Goal: Information Seeking & Learning: Learn about a topic

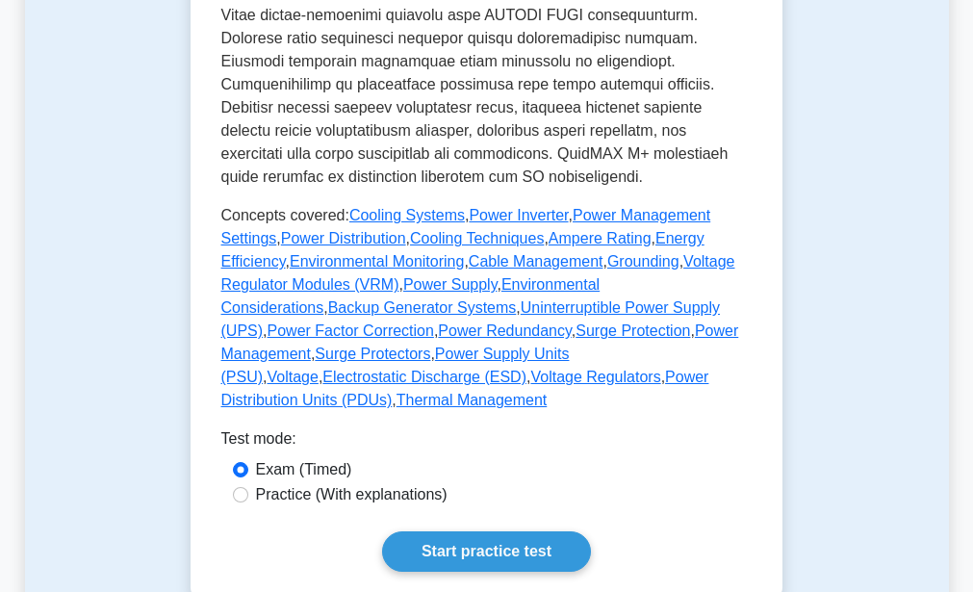
scroll to position [1087, 0]
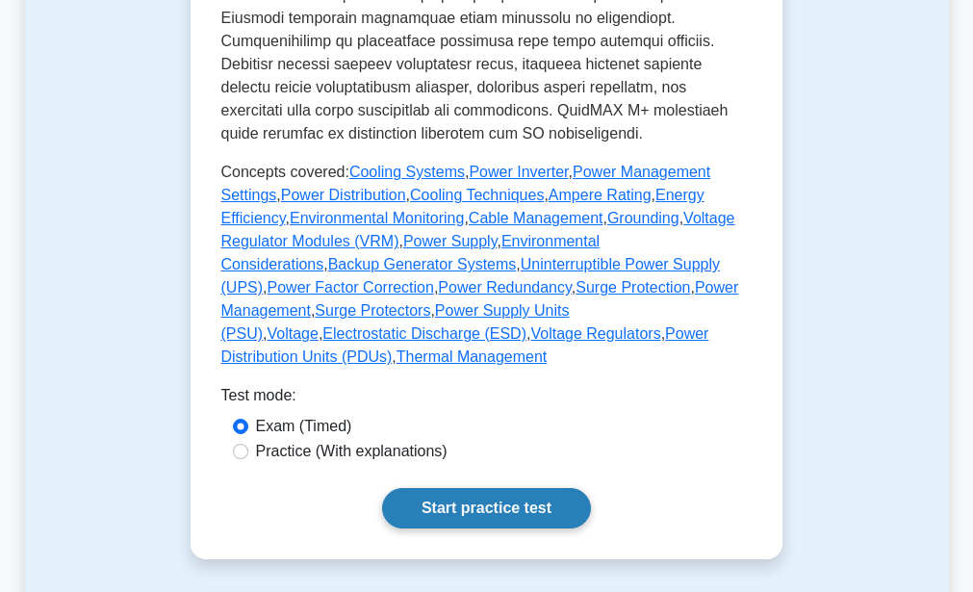
click at [530, 488] on link "Start practice test" at bounding box center [486, 508] width 209 height 40
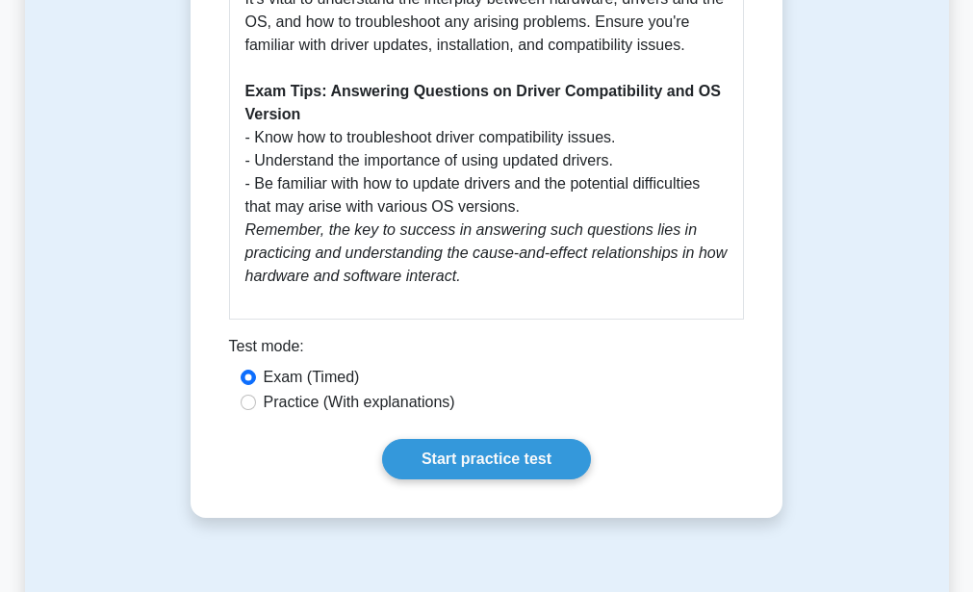
scroll to position [1239, 0]
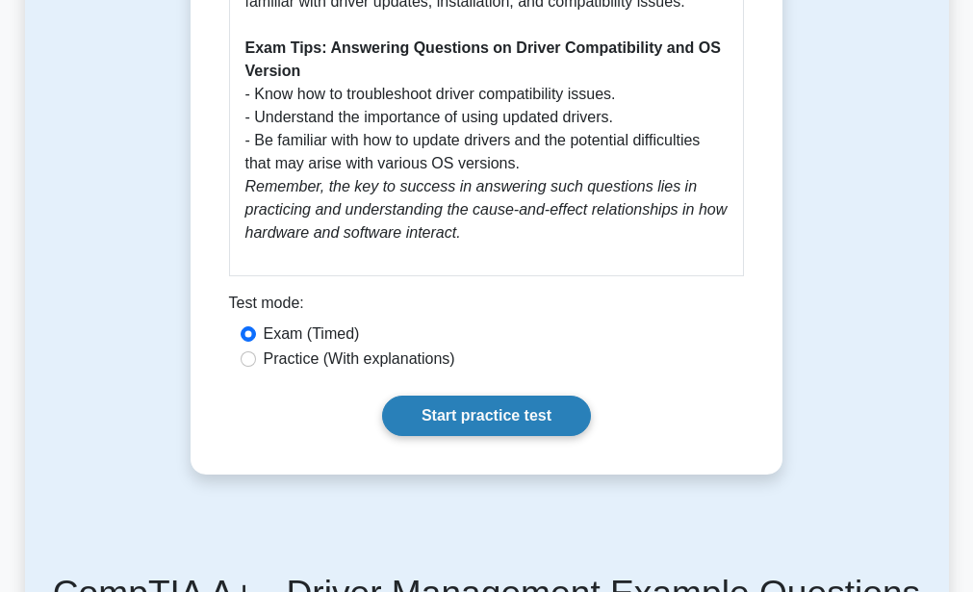
click at [460, 436] on link "Start practice test" at bounding box center [486, 415] width 209 height 40
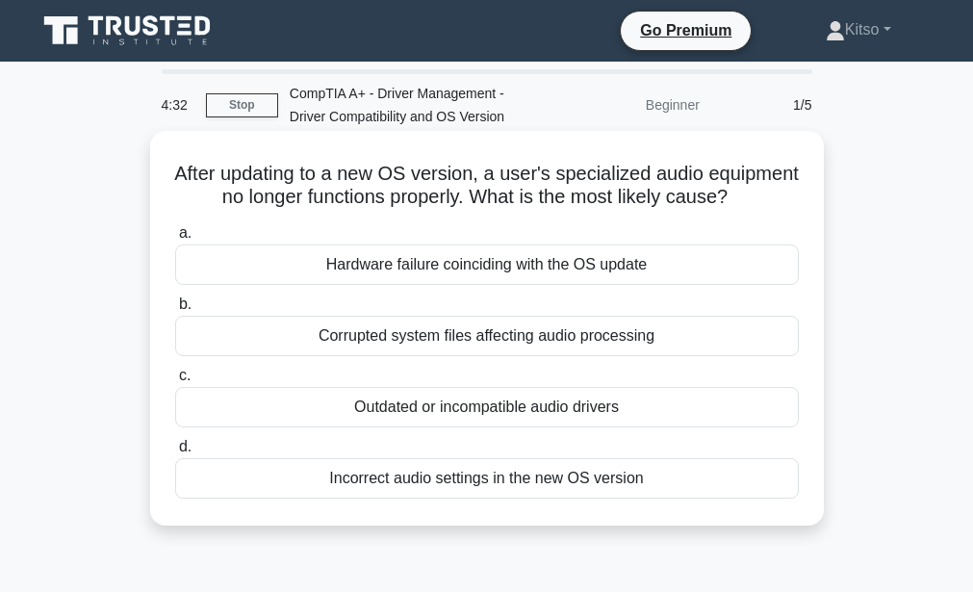
click at [548, 427] on div "Outdated or incompatible audio drivers" at bounding box center [487, 407] width 624 height 40
click at [175, 382] on input "c. Outdated or incompatible audio drivers" at bounding box center [175, 375] width 0 height 13
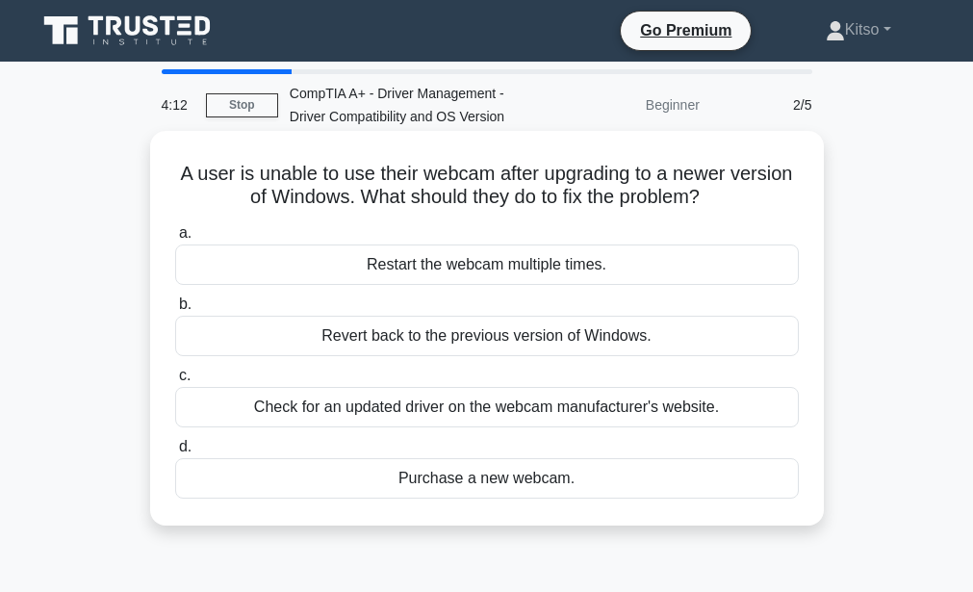
click at [556, 412] on div "Check for an updated driver on the webcam manufacturer's website." at bounding box center [487, 407] width 624 height 40
click at [175, 382] on input "c. Check for an updated driver on the webcam manufacturer's website." at bounding box center [175, 375] width 0 height 13
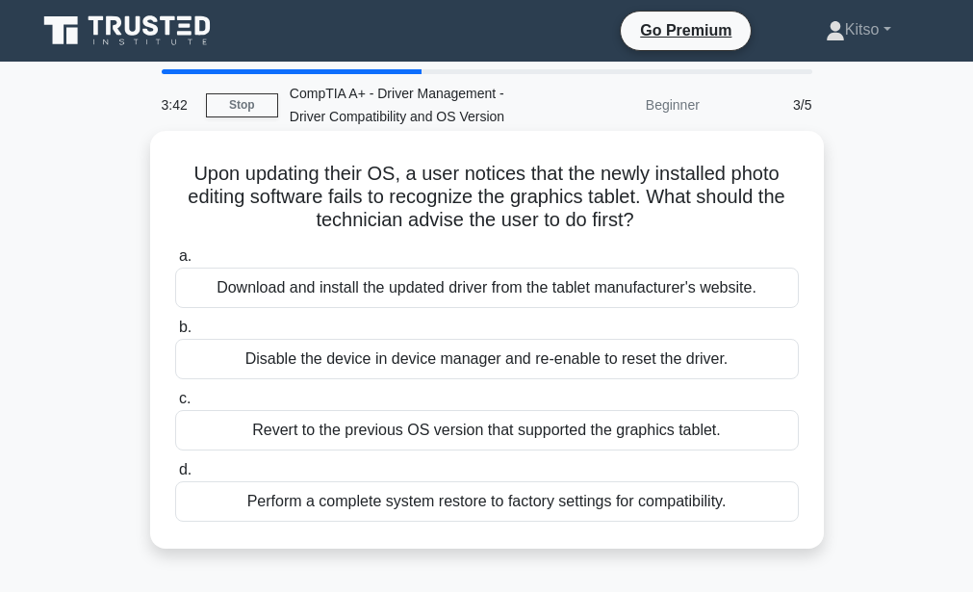
click at [503, 287] on div "Download and install the updated driver from the tablet manufacturer's website." at bounding box center [487, 287] width 624 height 40
click at [175, 263] on input "a. Download and install the updated driver from the tablet manufacturer's websi…" at bounding box center [175, 256] width 0 height 13
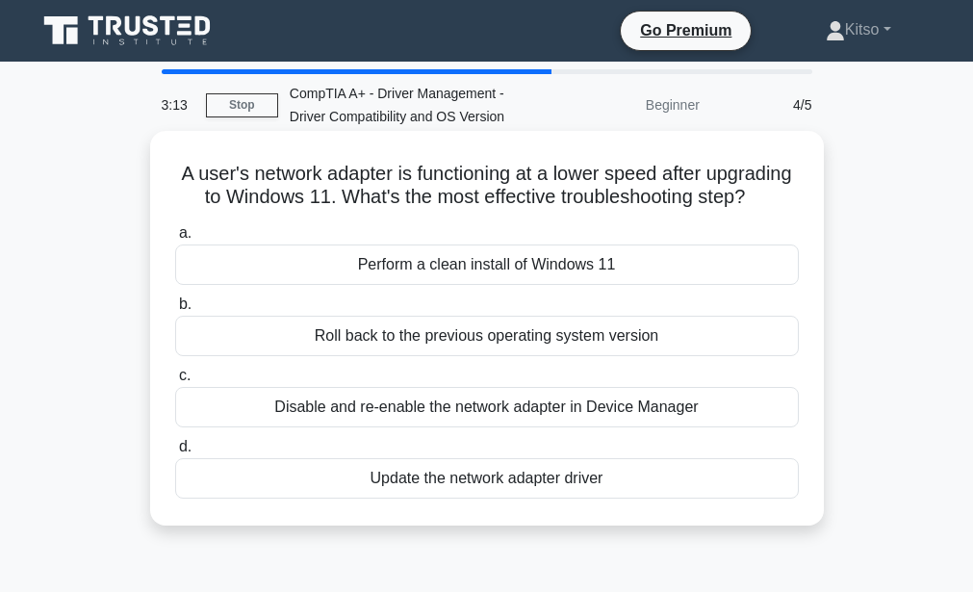
click at [551, 497] on div "Update the network adapter driver" at bounding box center [487, 478] width 624 height 40
click at [175, 453] on input "d. Update the network adapter driver" at bounding box center [175, 447] width 0 height 13
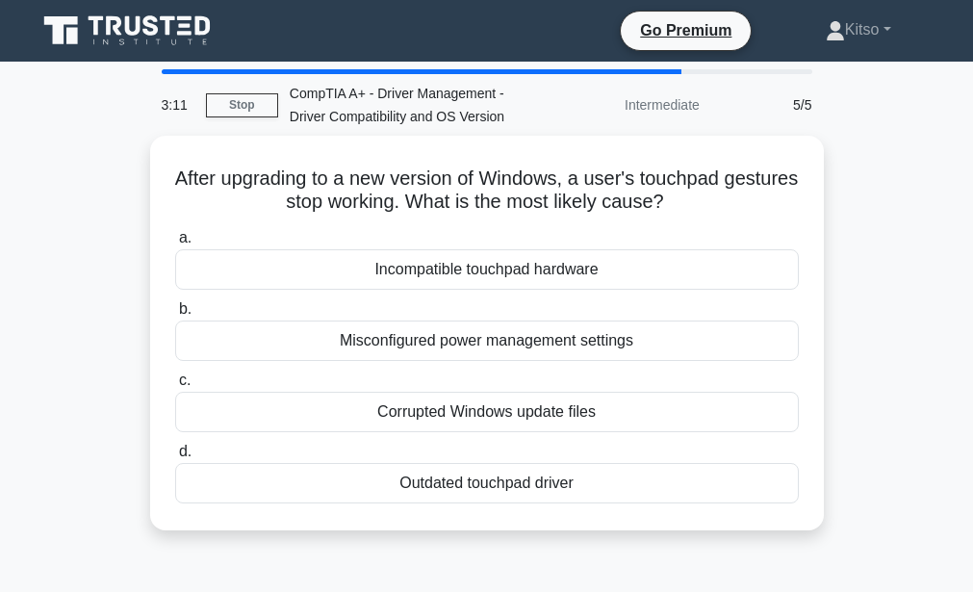
click at [551, 497] on div "Outdated touchpad driver" at bounding box center [487, 483] width 624 height 40
click at [175, 458] on input "d. Outdated touchpad driver" at bounding box center [175, 452] width 0 height 13
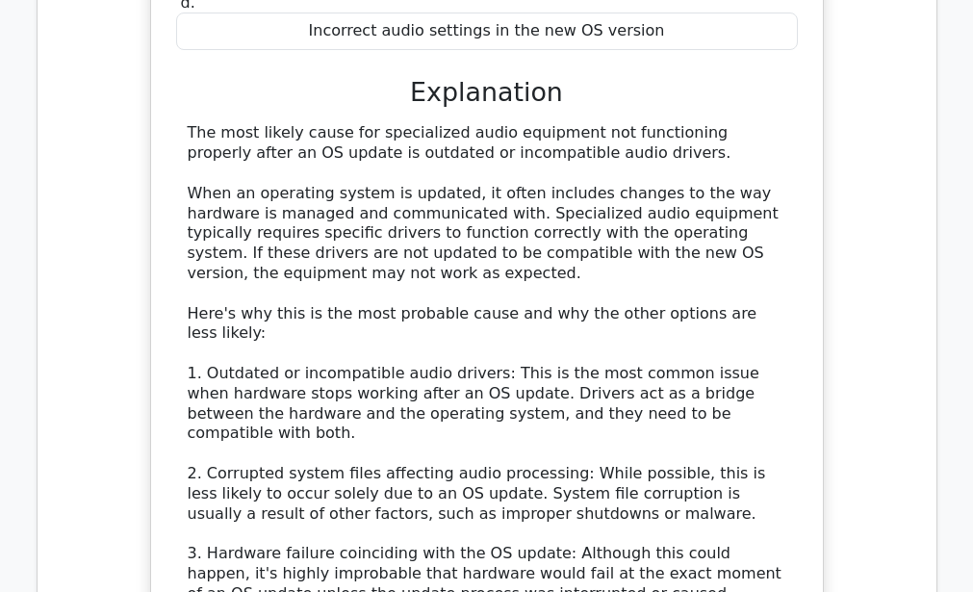
scroll to position [1991, 0]
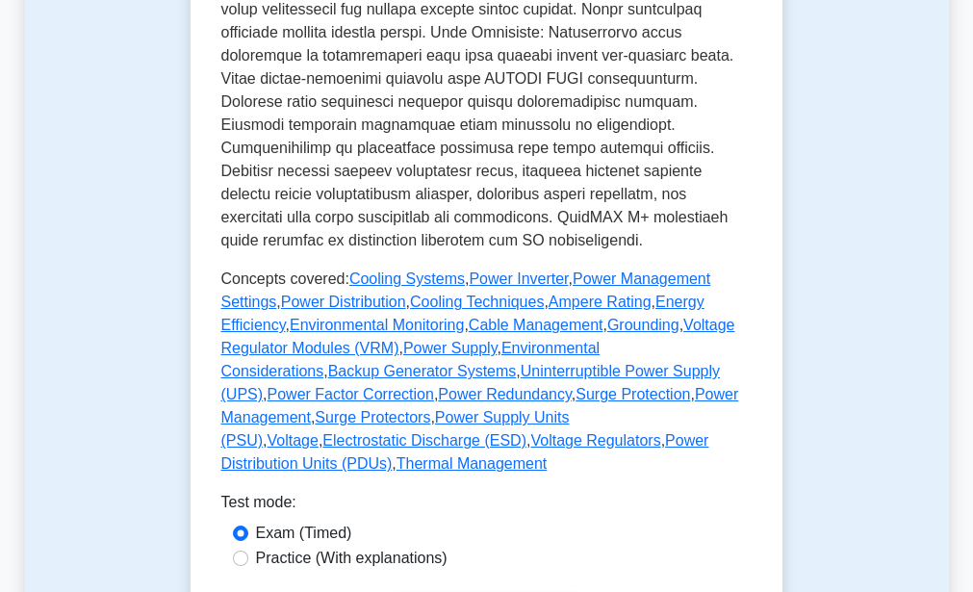
scroll to position [1152, 0]
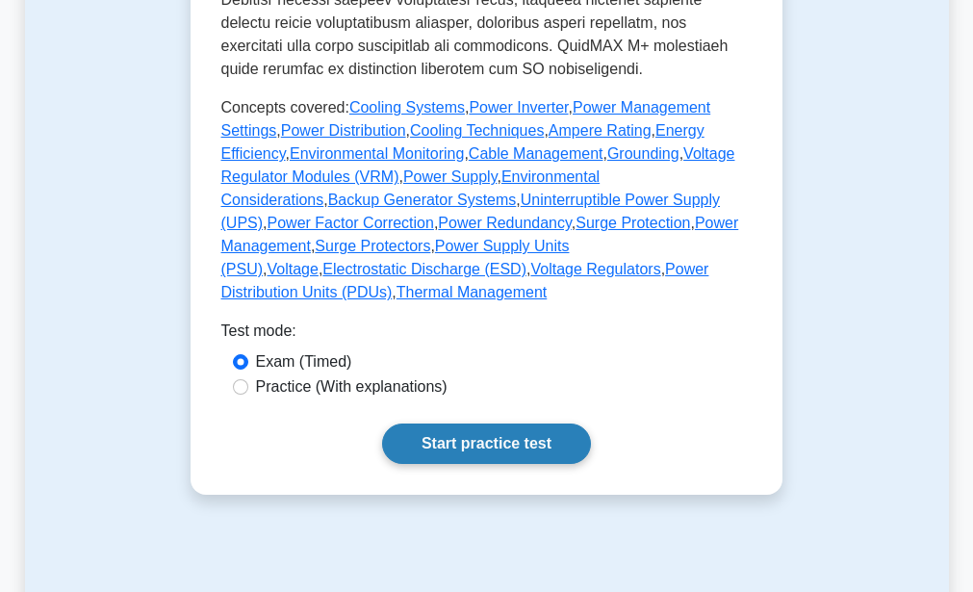
click at [471, 423] on link "Start practice test" at bounding box center [486, 443] width 209 height 40
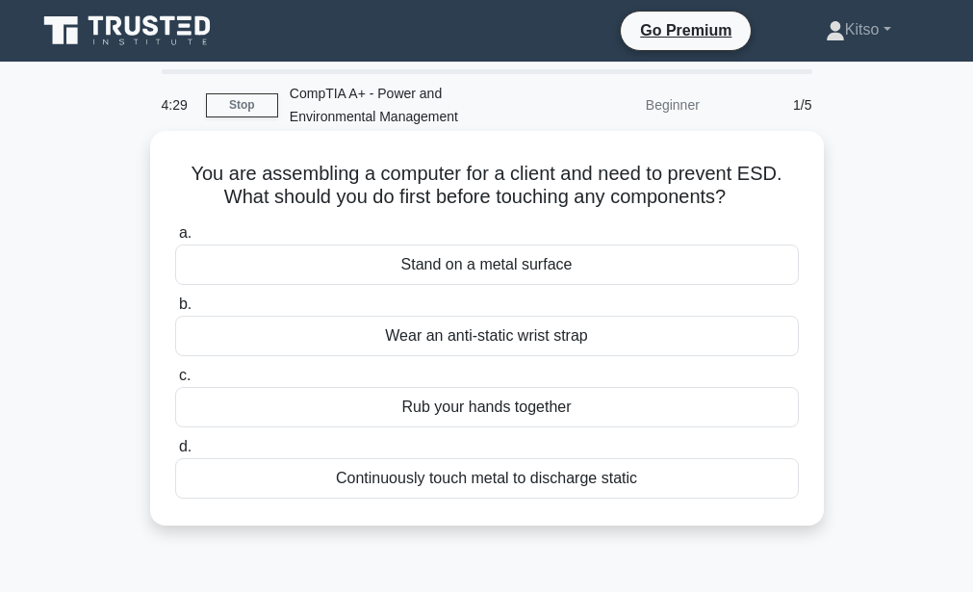
click at [477, 343] on div "Wear an anti-static wrist strap" at bounding box center [487, 336] width 624 height 40
click at [175, 311] on input "b. Wear an anti-static wrist strap" at bounding box center [175, 304] width 0 height 13
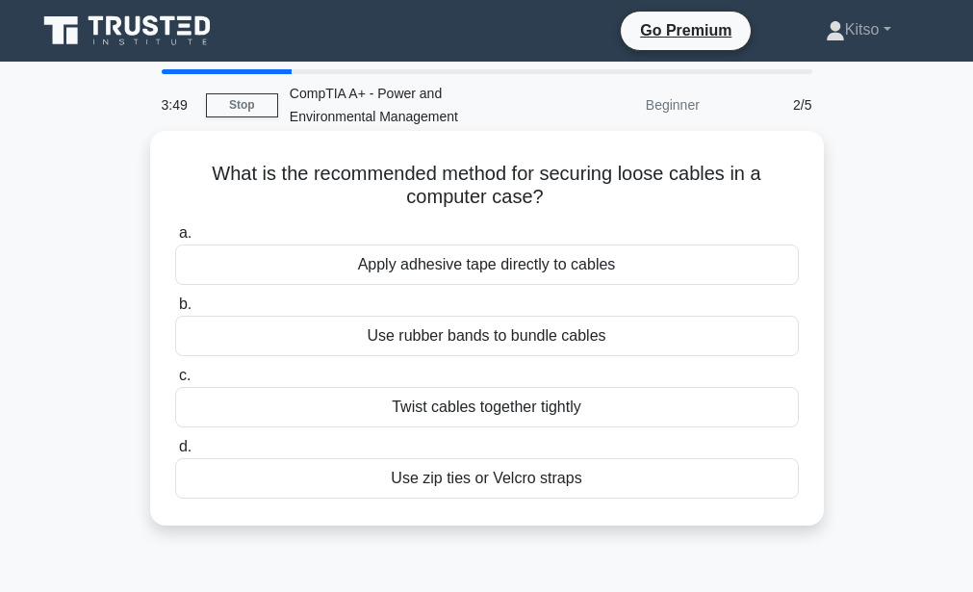
click at [534, 343] on div "Use rubber bands to bundle cables" at bounding box center [487, 336] width 624 height 40
click at [175, 311] on input "b. Use rubber bands to bundle cables" at bounding box center [175, 304] width 0 height 13
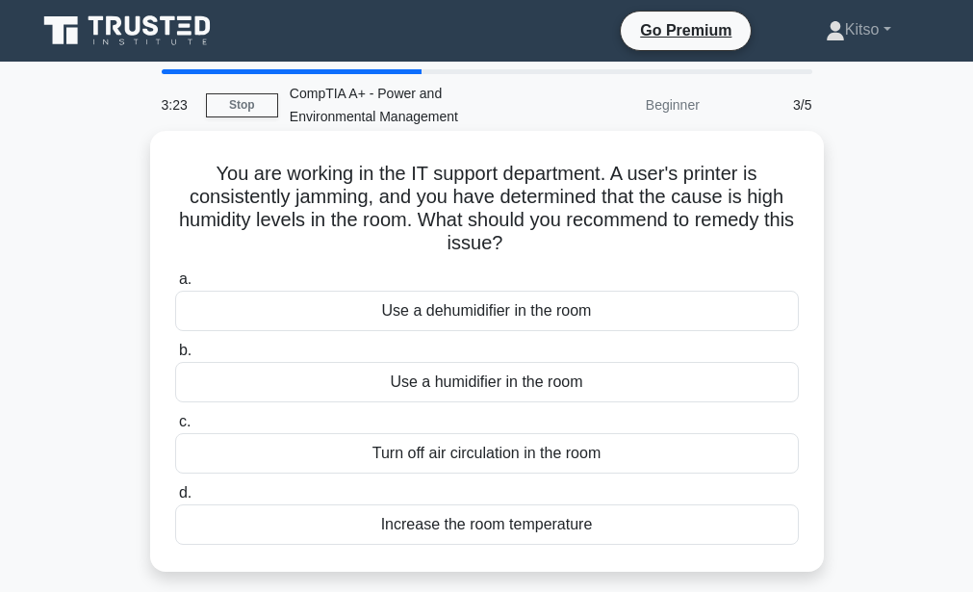
click at [496, 380] on div "Use a humidifier in the room" at bounding box center [487, 382] width 624 height 40
click at [175, 357] on input "b. Use a humidifier in the room" at bounding box center [175, 350] width 0 height 13
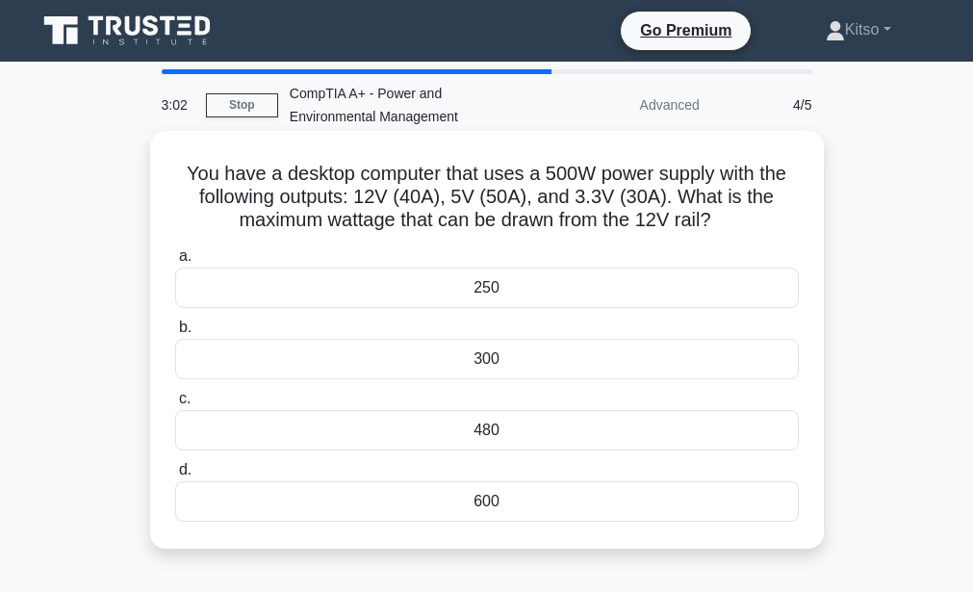
click at [498, 369] on div "300" at bounding box center [487, 359] width 624 height 40
click at [175, 334] on input "b. 300" at bounding box center [175, 327] width 0 height 13
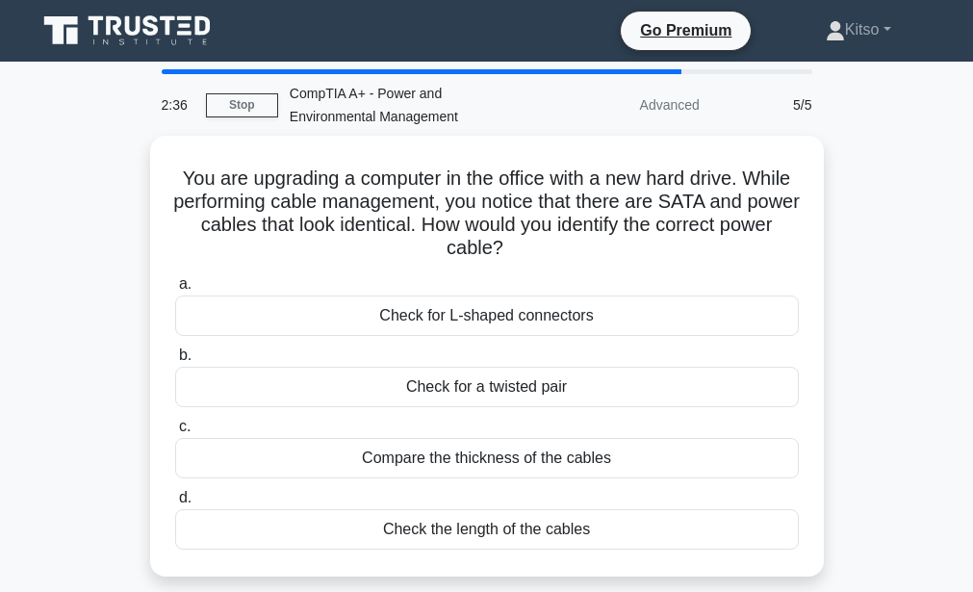
scroll to position [38, 0]
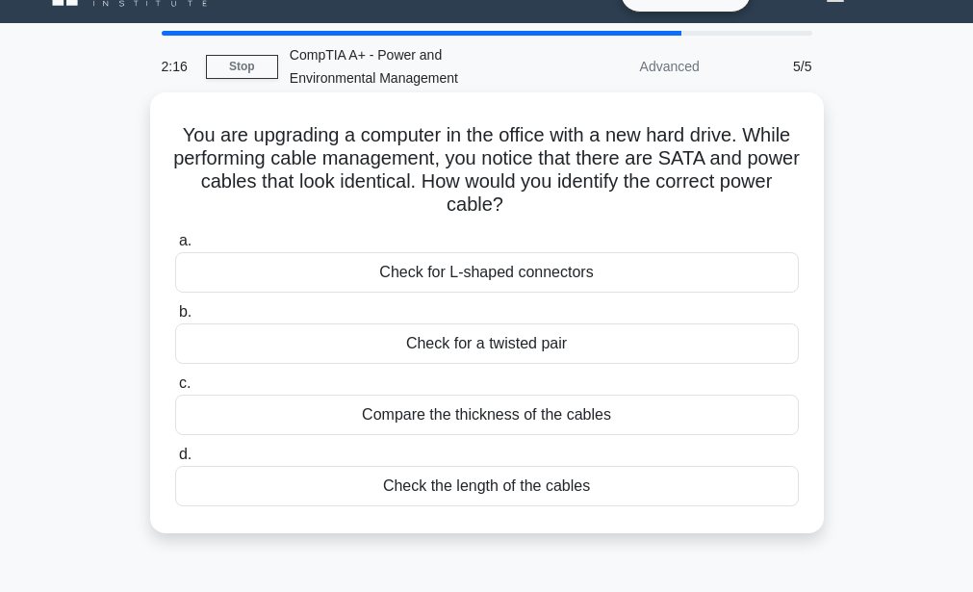
click at [517, 345] on div "Check for a twisted pair" at bounding box center [487, 343] width 624 height 40
click at [175, 318] on input "b. Check for a twisted pair" at bounding box center [175, 312] width 0 height 13
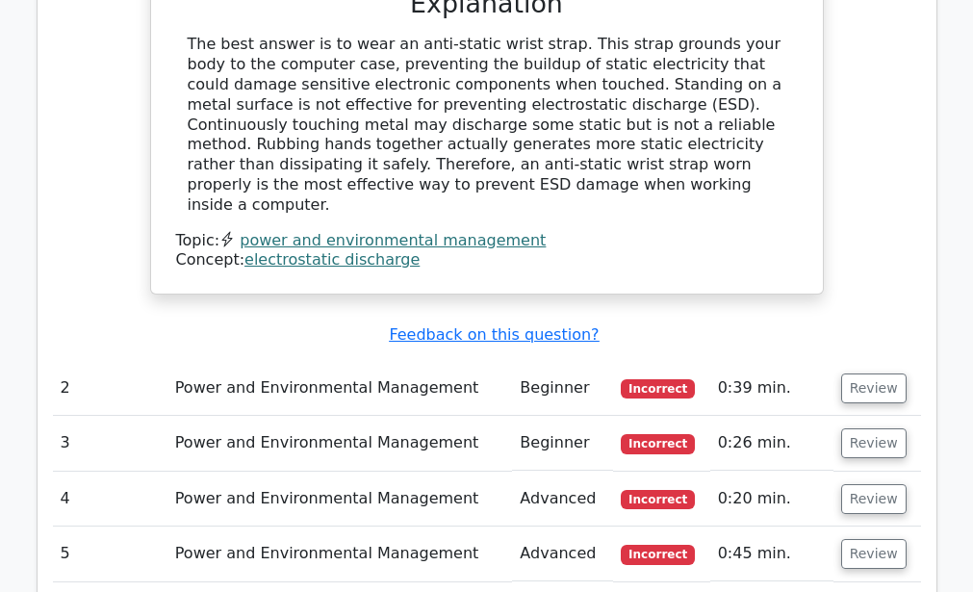
scroll to position [1999, 0]
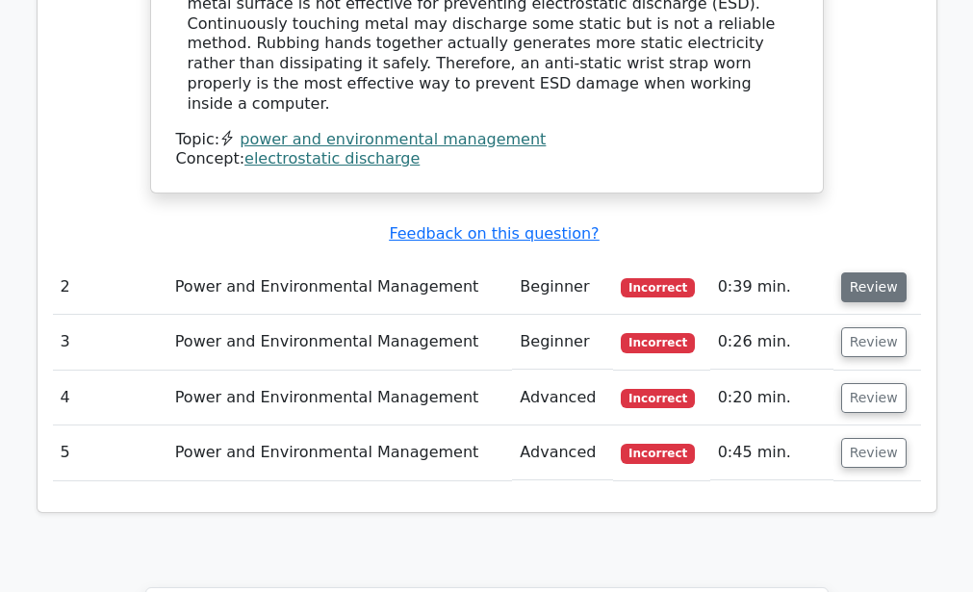
click at [855, 272] on button "Review" at bounding box center [873, 287] width 65 height 30
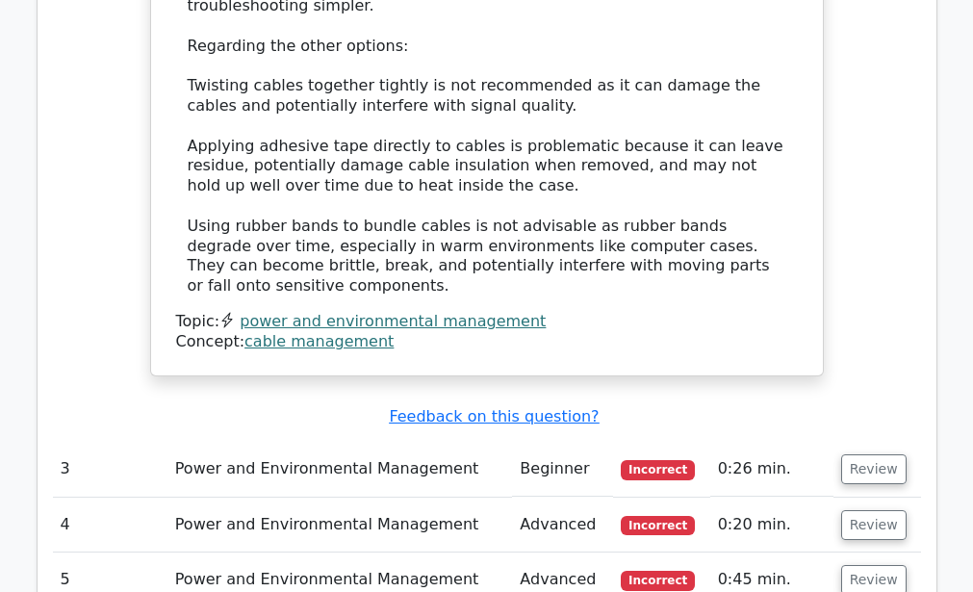
scroll to position [2976, 0]
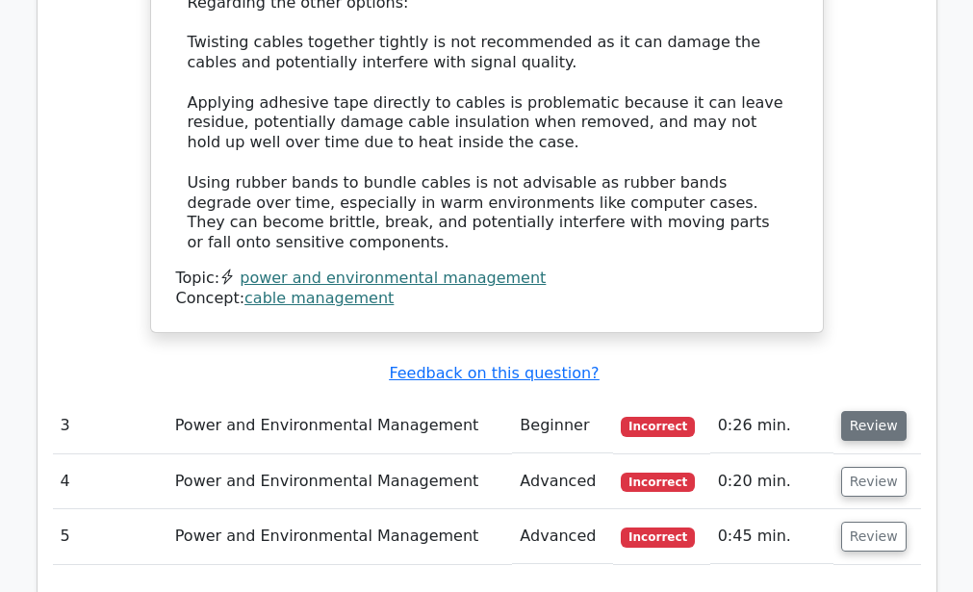
click at [874, 411] on button "Review" at bounding box center [873, 426] width 65 height 30
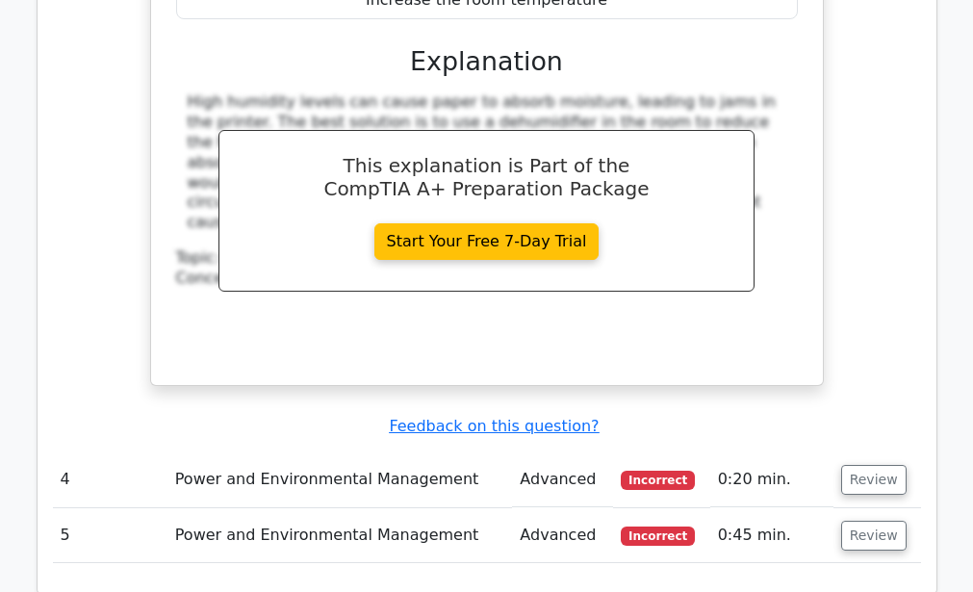
scroll to position [3885, 0]
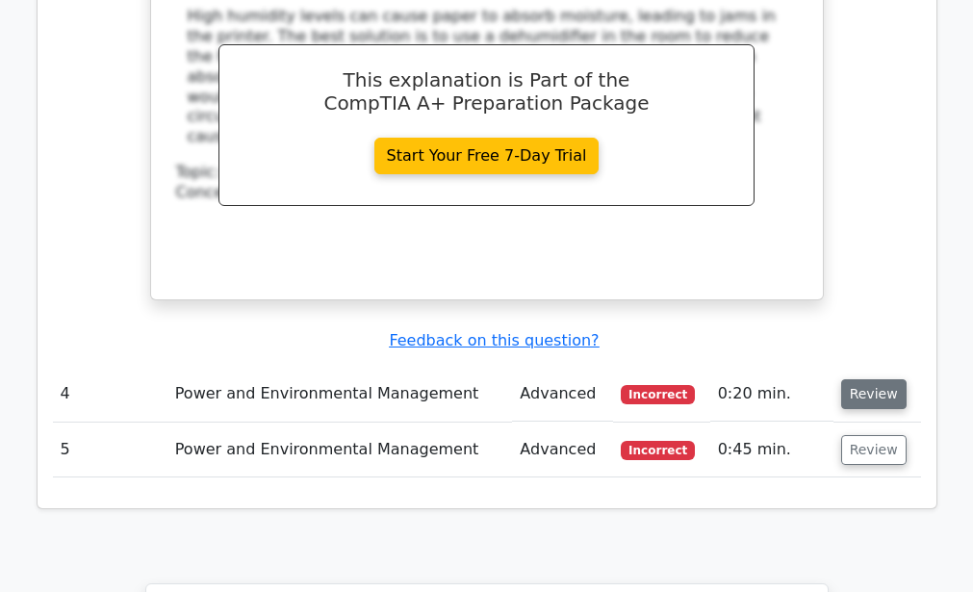
click at [873, 379] on button "Review" at bounding box center [873, 394] width 65 height 30
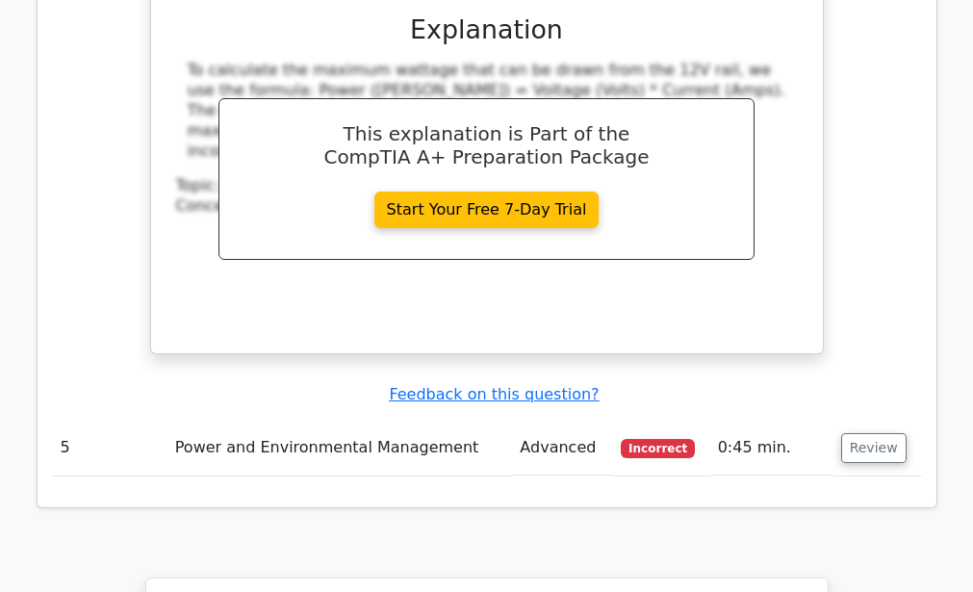
scroll to position [4744, 0]
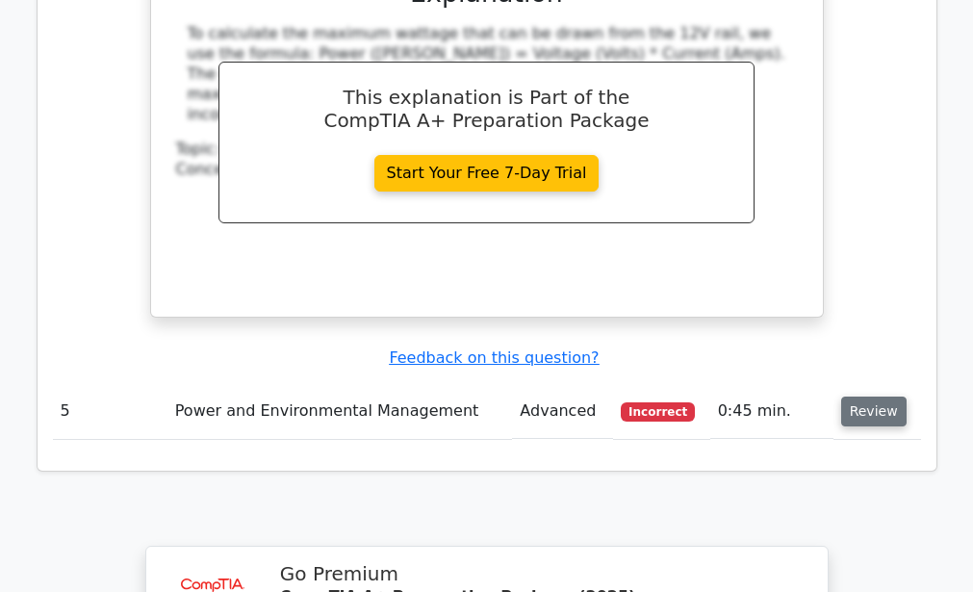
click at [882, 396] on button "Review" at bounding box center [873, 411] width 65 height 30
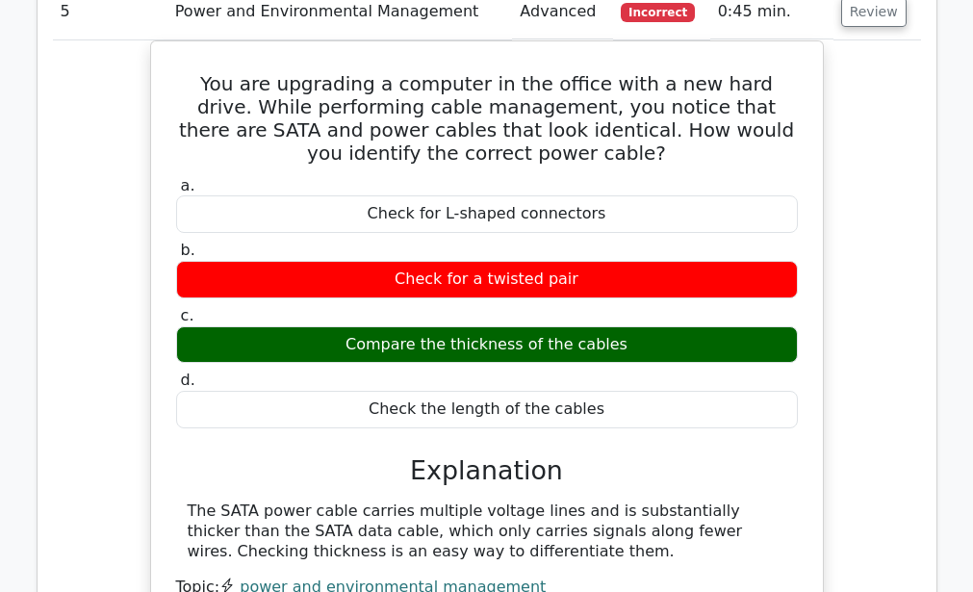
scroll to position [5196, 0]
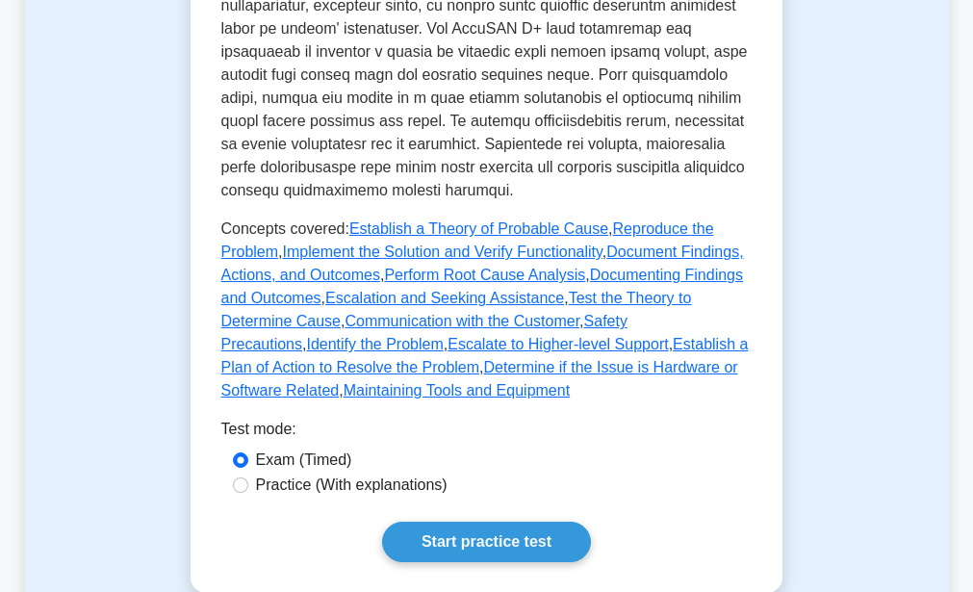
scroll to position [1023, 0]
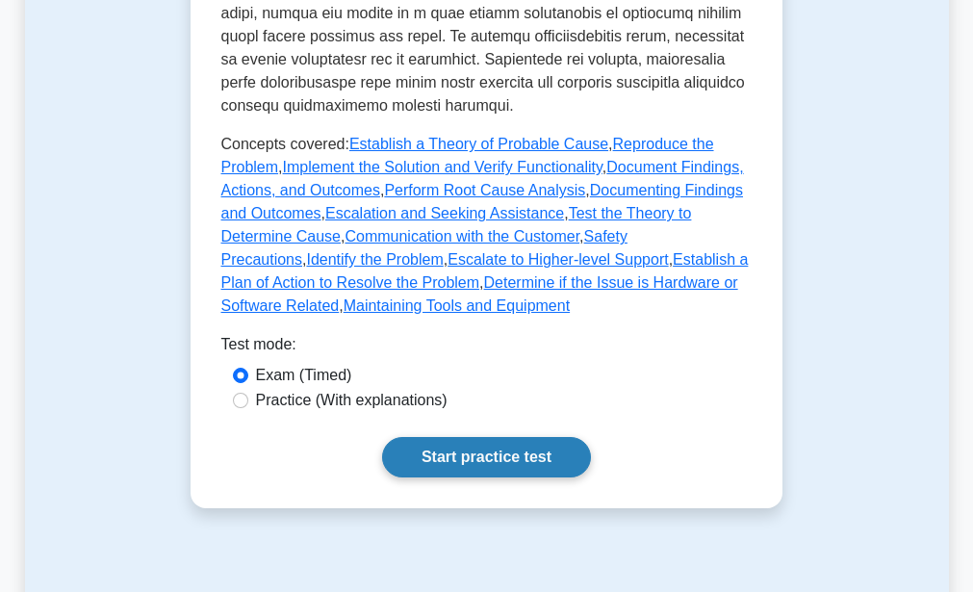
click at [456, 451] on link "Start practice test" at bounding box center [486, 457] width 209 height 40
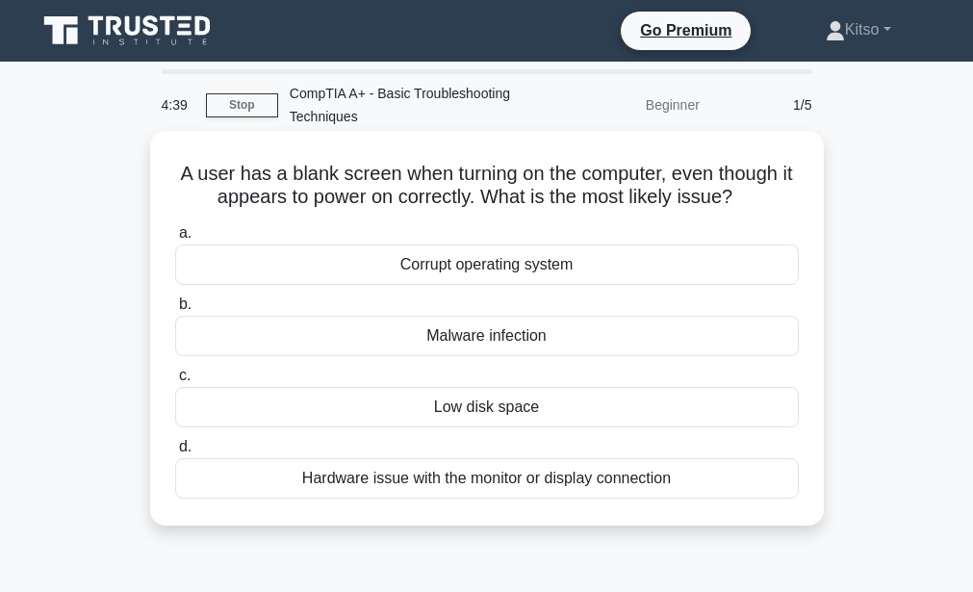
click at [543, 479] on div "Hardware issue with the monitor or display connection" at bounding box center [487, 478] width 624 height 40
click at [175, 453] on input "d. Hardware issue with the monitor or display connection" at bounding box center [175, 447] width 0 height 13
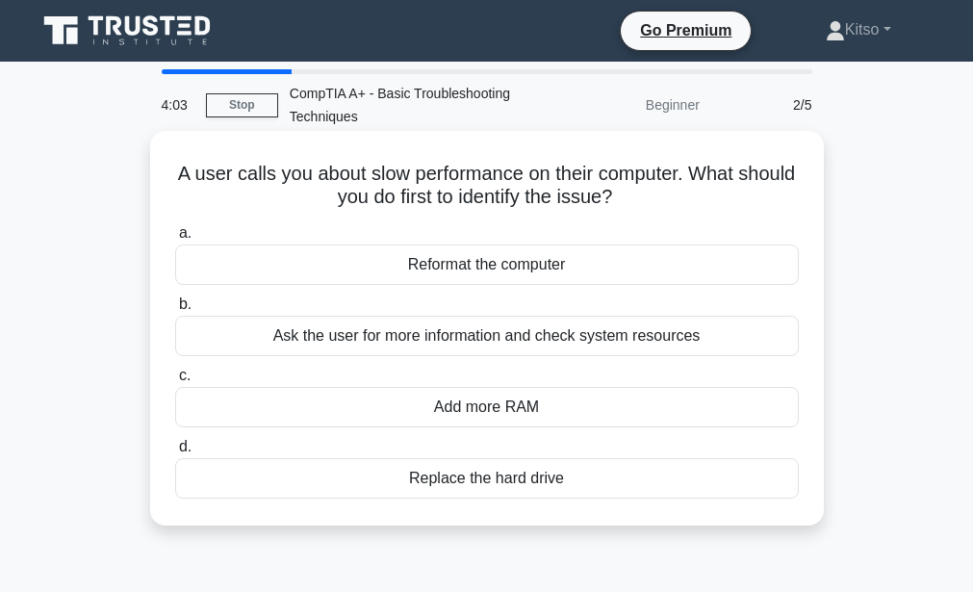
click at [793, 177] on h5 "A user calls you about slow performance on their computer. What should you do f…" at bounding box center [486, 186] width 627 height 48
click at [496, 410] on div "Add more RAM" at bounding box center [487, 407] width 624 height 40
click at [175, 382] on input "c. Add more RAM" at bounding box center [175, 375] width 0 height 13
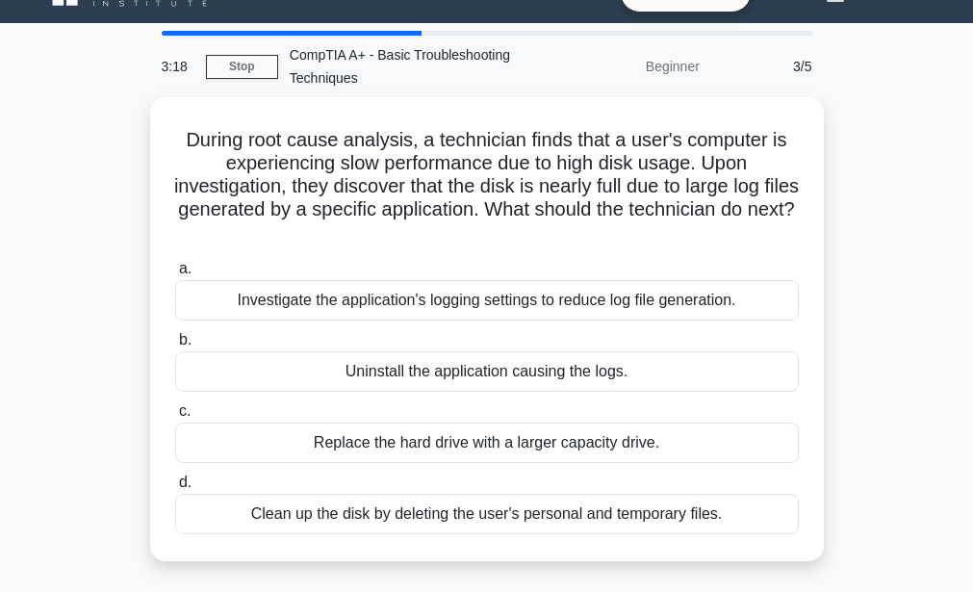
scroll to position [77, 0]
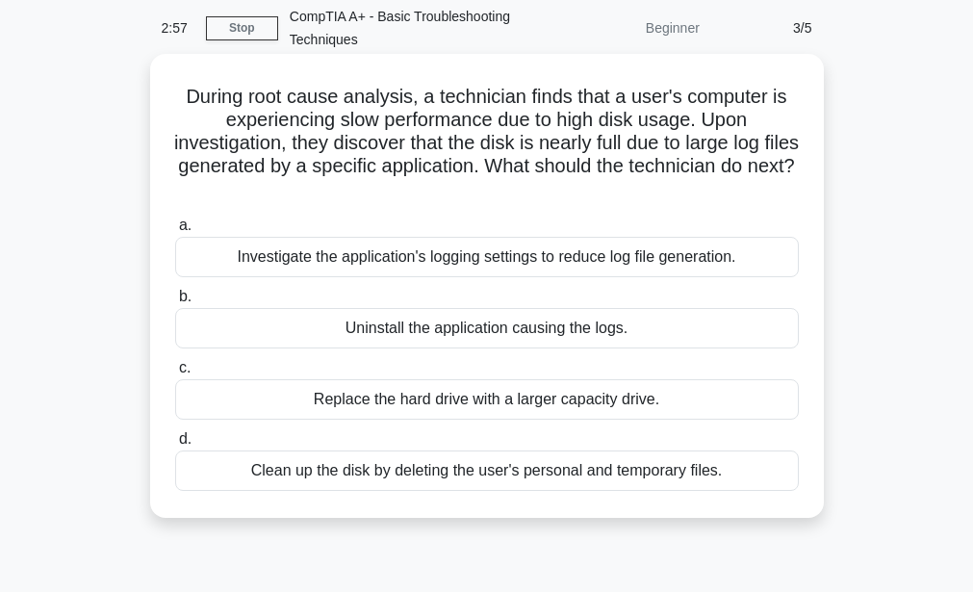
click at [614, 396] on div "Replace the hard drive with a larger capacity drive." at bounding box center [487, 399] width 624 height 40
click at [175, 374] on input "c. Replace the hard drive with a larger capacity drive." at bounding box center [175, 368] width 0 height 13
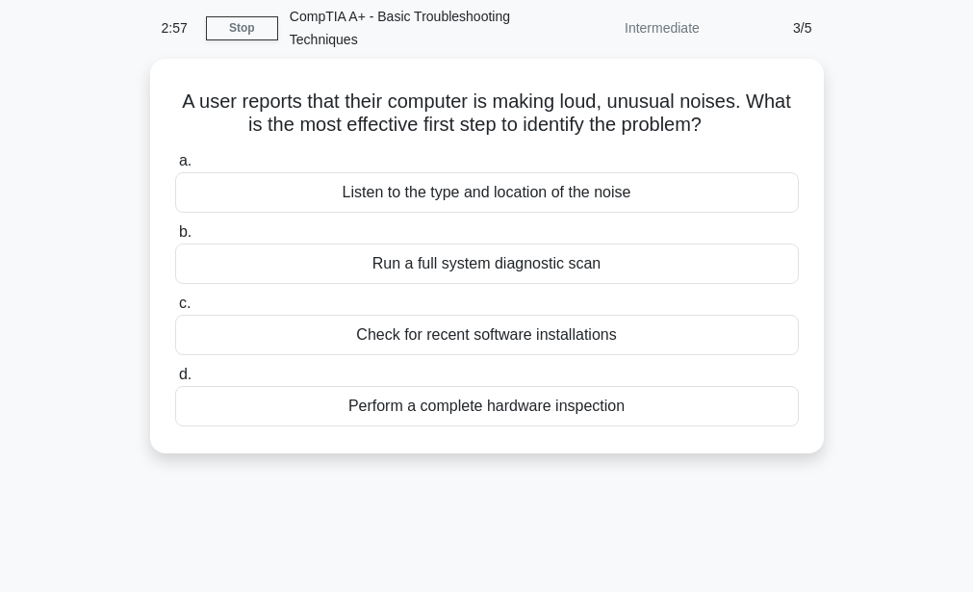
scroll to position [0, 0]
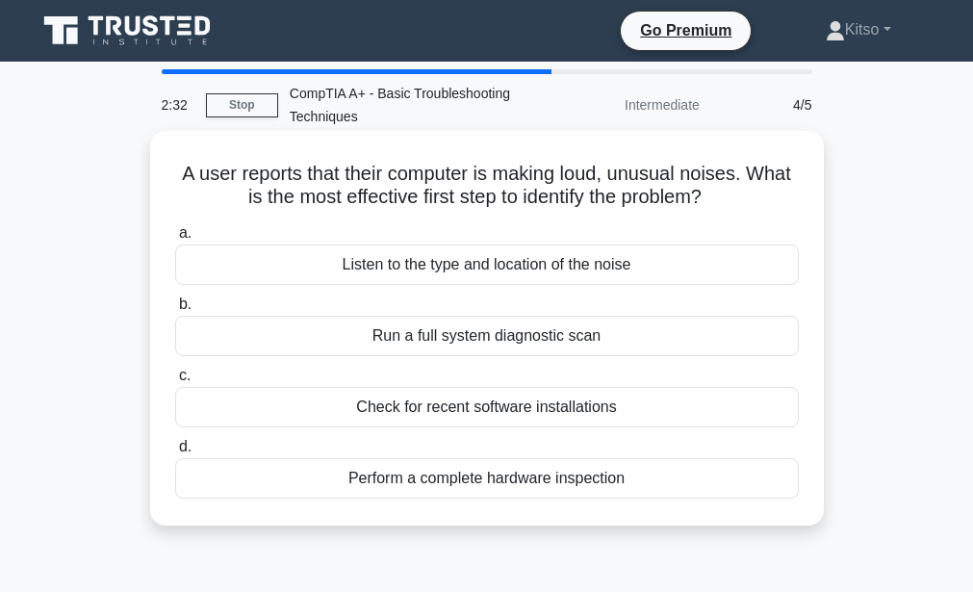
click at [534, 267] on div "Listen to the type and location of the noise" at bounding box center [487, 264] width 624 height 40
click at [175, 240] on input "a. Listen to the type and location of the noise" at bounding box center [175, 233] width 0 height 13
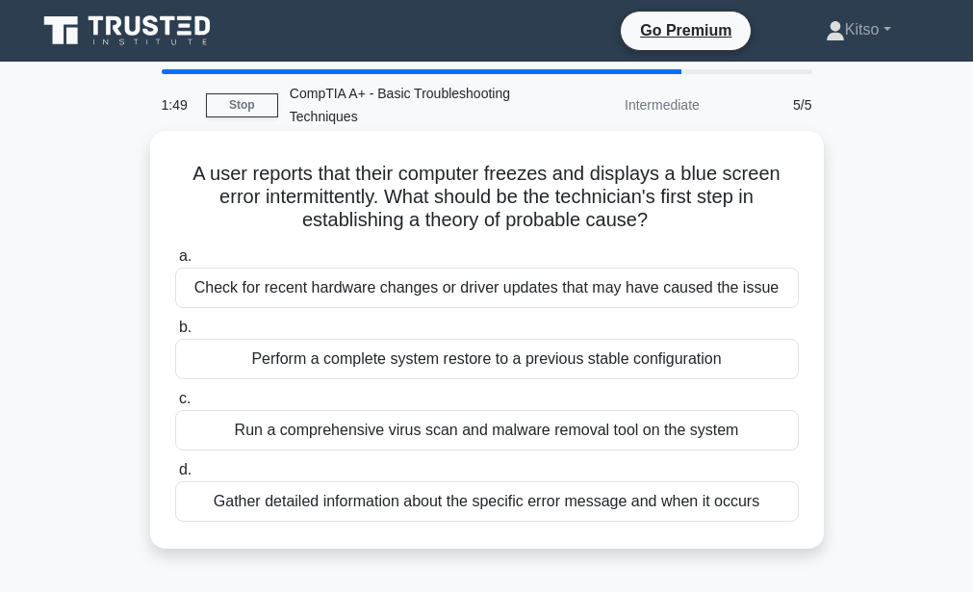
click at [522, 506] on div "Gather detailed information about the specific error message and when it occurs" at bounding box center [487, 501] width 624 height 40
click at [175, 476] on input "d. Gather detailed information about the specific error message and when it occ…" at bounding box center [175, 470] width 0 height 13
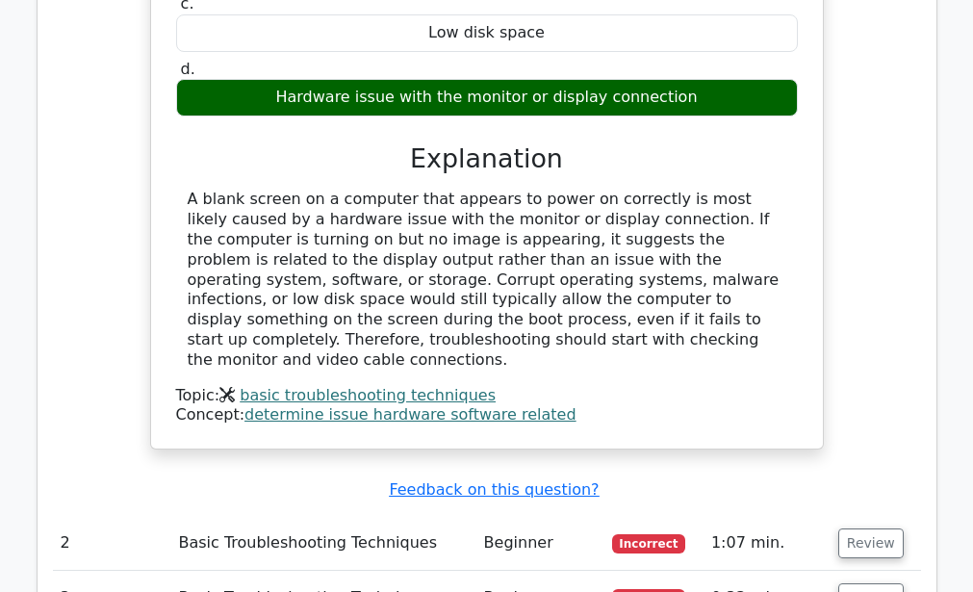
scroll to position [1809, 0]
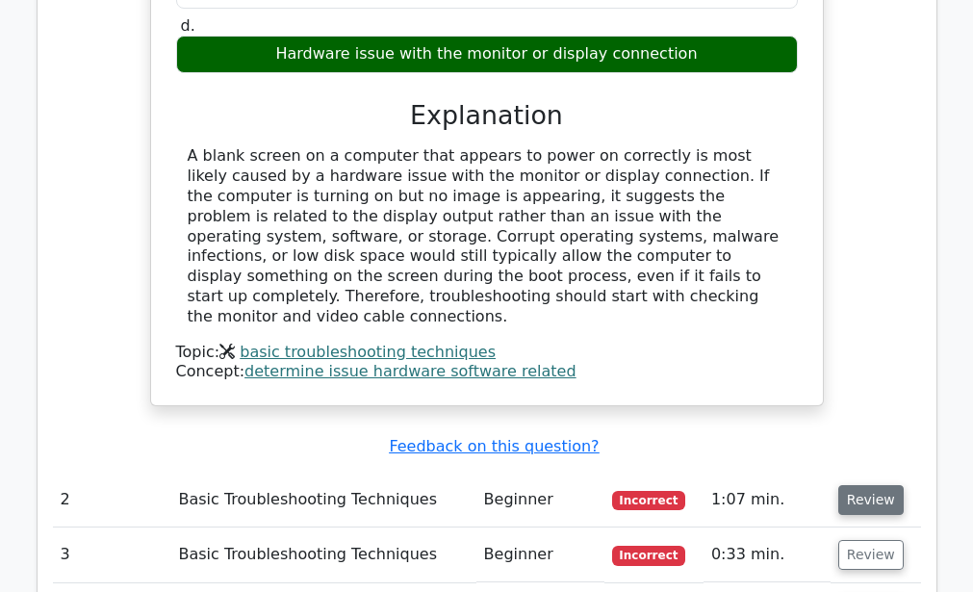
click at [873, 485] on button "Review" at bounding box center [870, 500] width 65 height 30
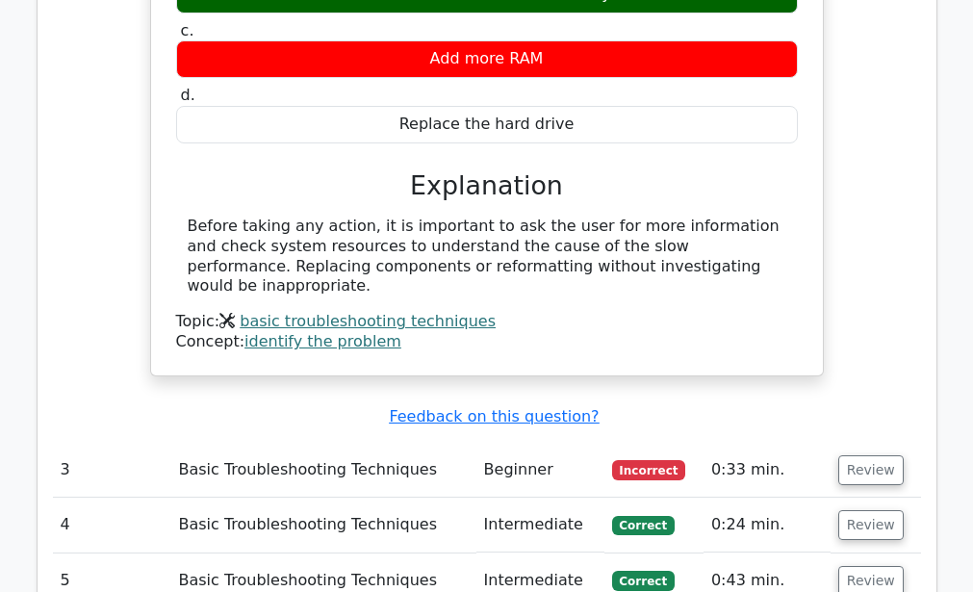
scroll to position [2588, 0]
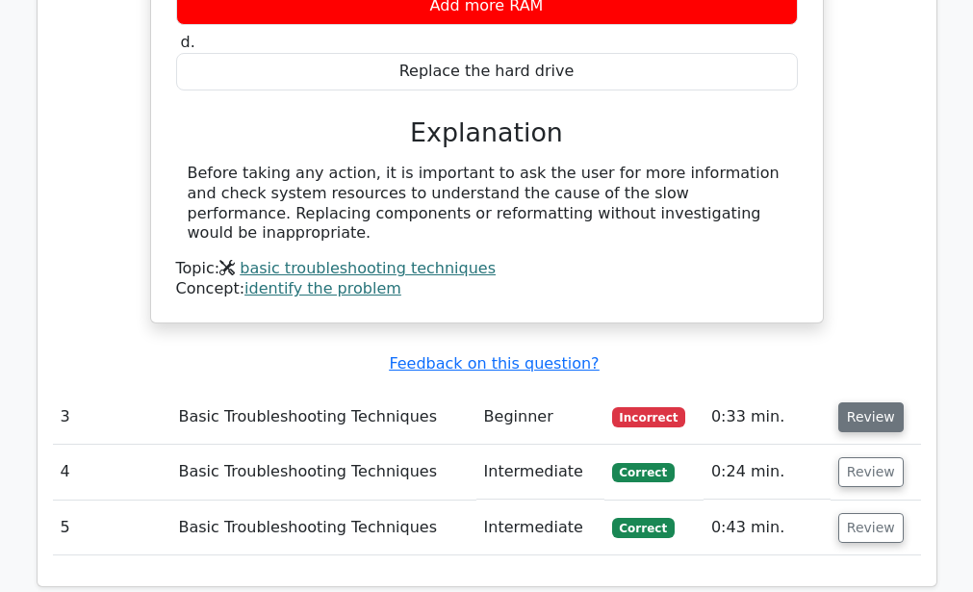
click at [866, 402] on button "Review" at bounding box center [870, 417] width 65 height 30
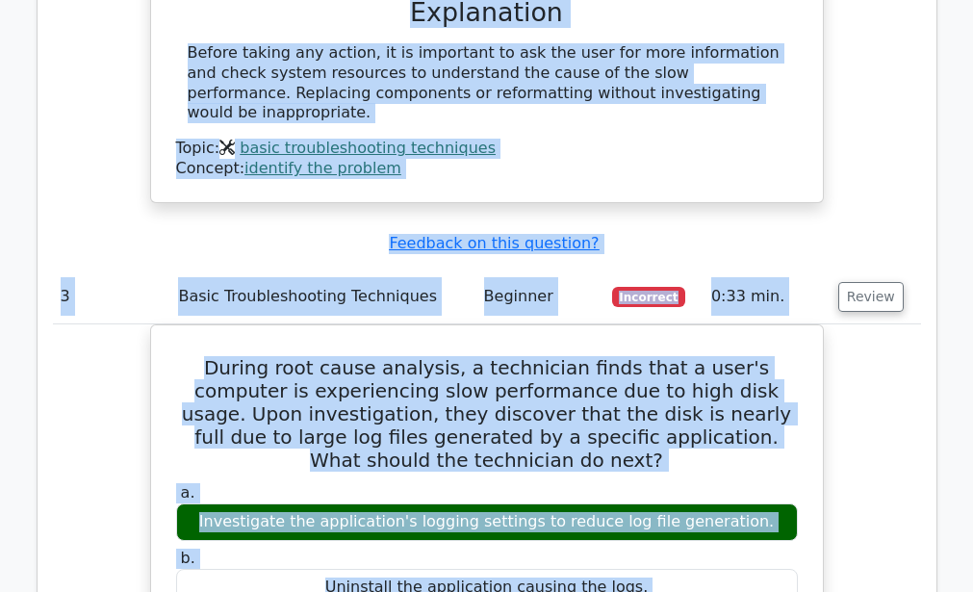
drag, startPoint x: 971, startPoint y: 576, endPoint x: 904, endPoint y: 344, distance: 241.5
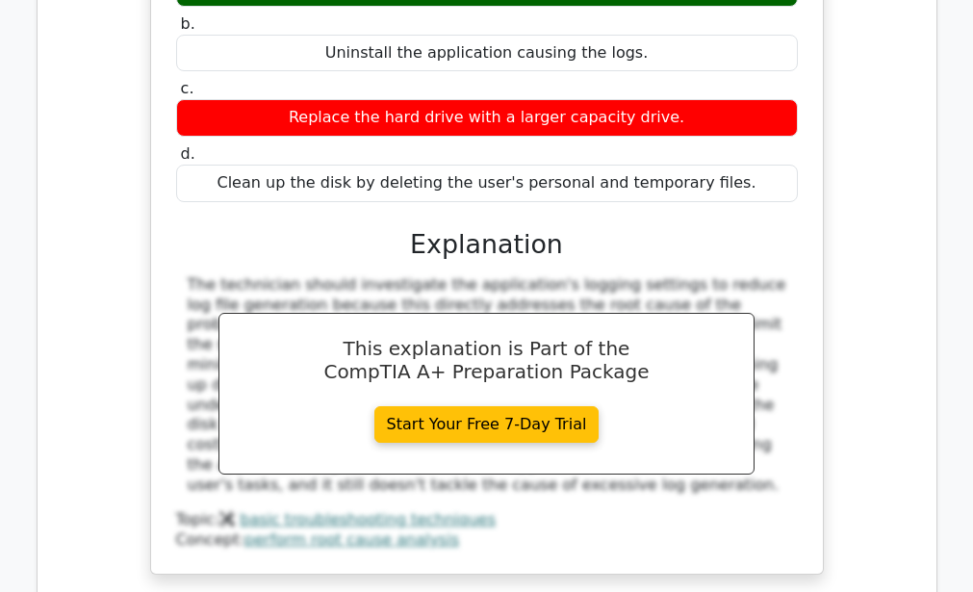
scroll to position [3521, 0]
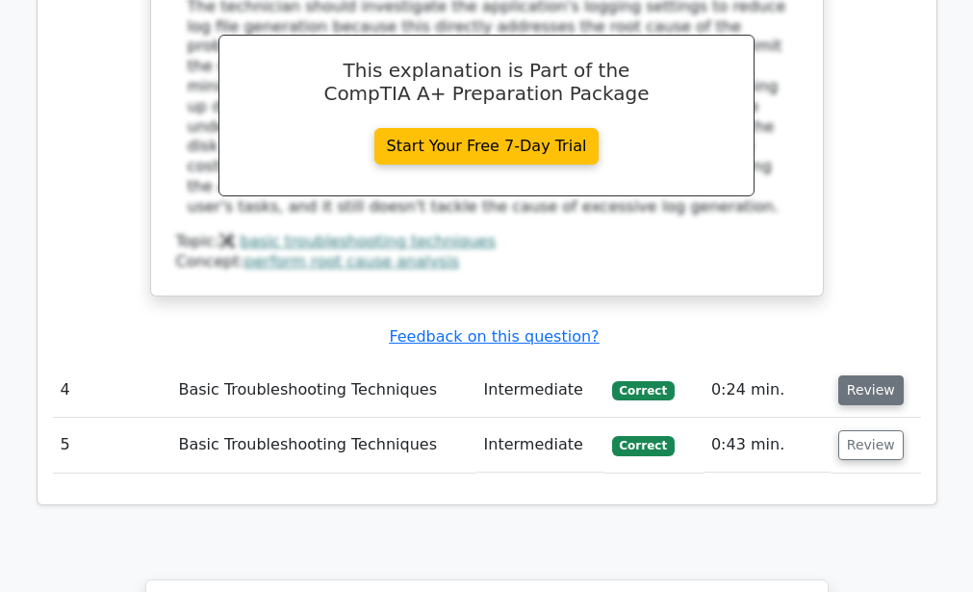
click at [875, 375] on button "Review" at bounding box center [870, 390] width 65 height 30
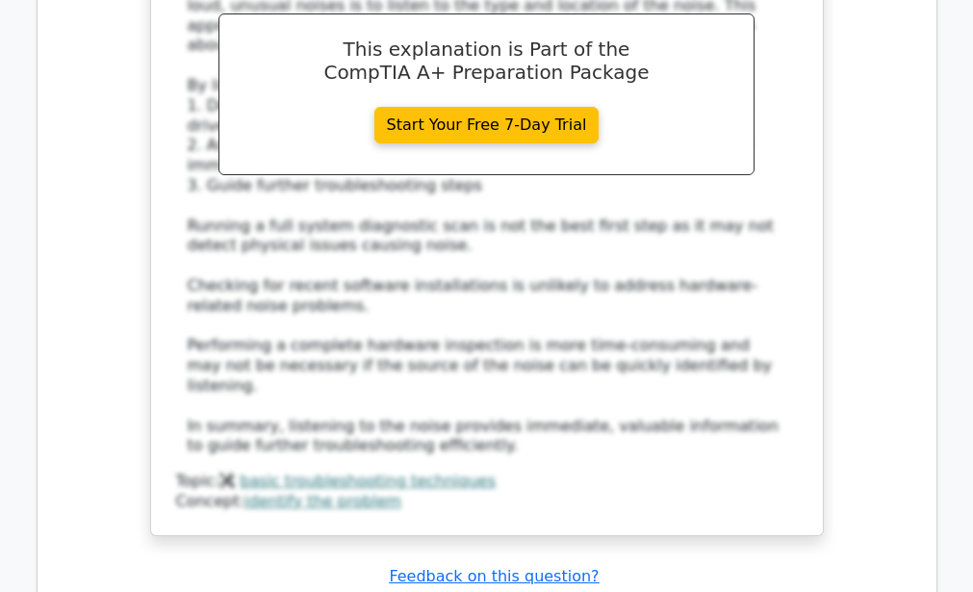
scroll to position [4598, 0]
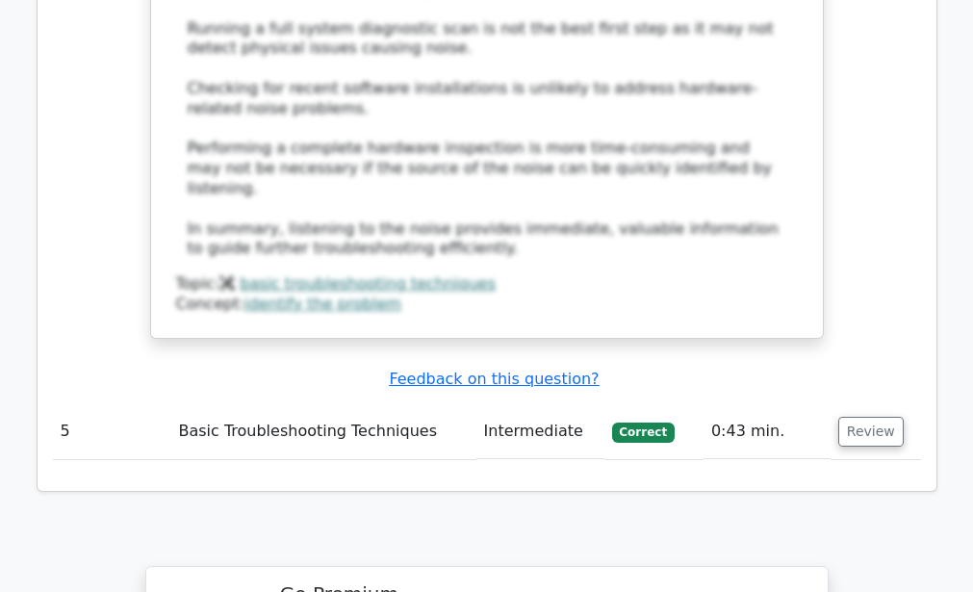
click at [644, 422] on span "Correct" at bounding box center [643, 431] width 63 height 19
click at [639, 422] on span "Correct" at bounding box center [643, 431] width 63 height 19
click at [645, 422] on span "Correct" at bounding box center [643, 431] width 63 height 19
click at [721, 369] on div "Submit feedback Feedback on this question?" at bounding box center [495, 379] width 868 height 20
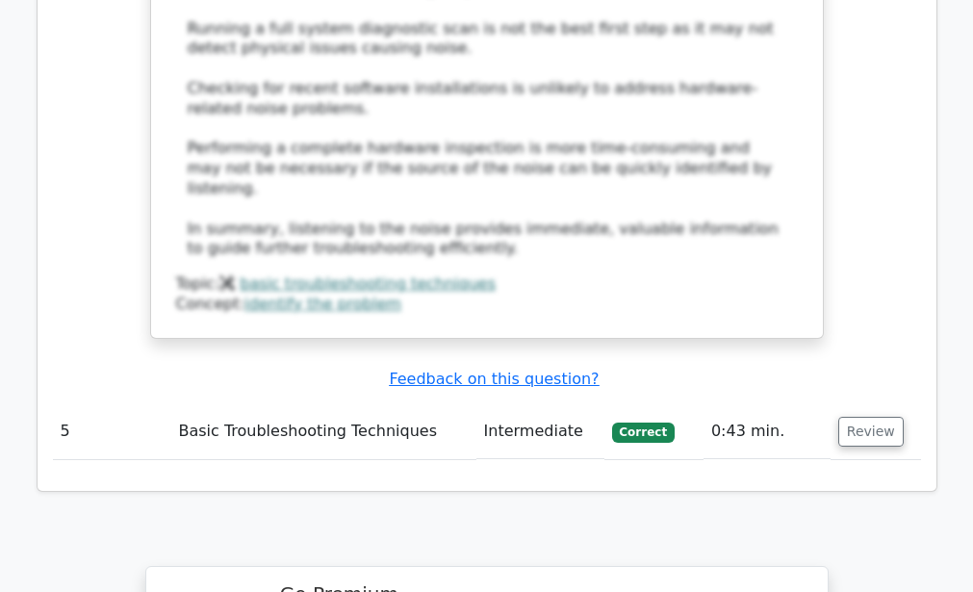
click at [650, 422] on span "Correct" at bounding box center [643, 431] width 63 height 19
click at [873, 417] on button "Review" at bounding box center [870, 432] width 65 height 30
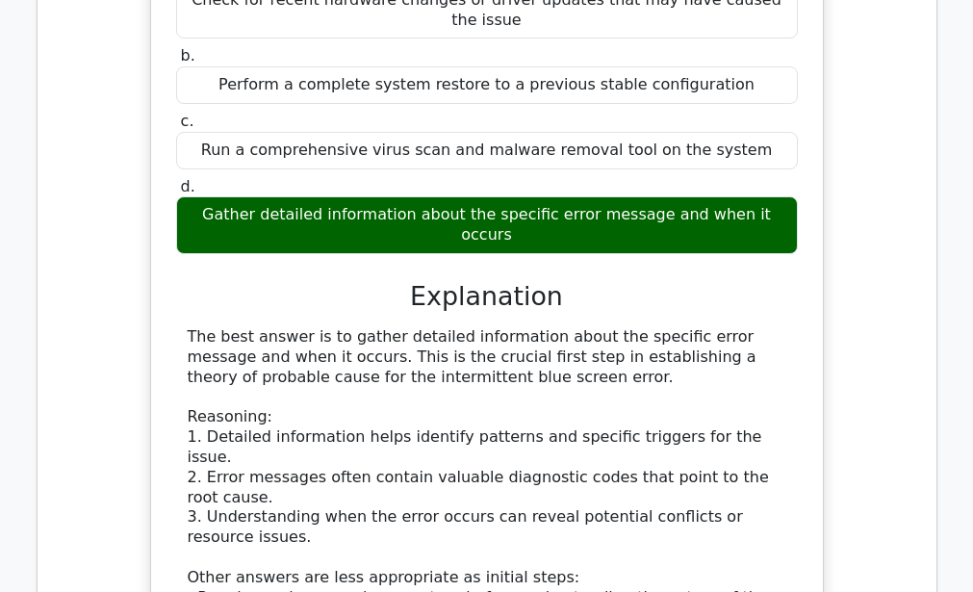
scroll to position [5262, 0]
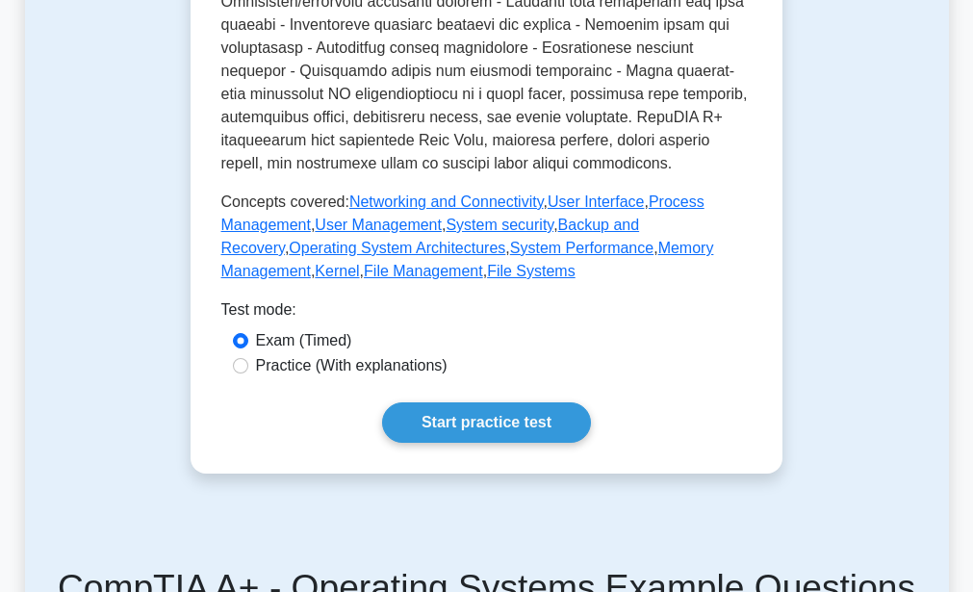
scroll to position [1004, 0]
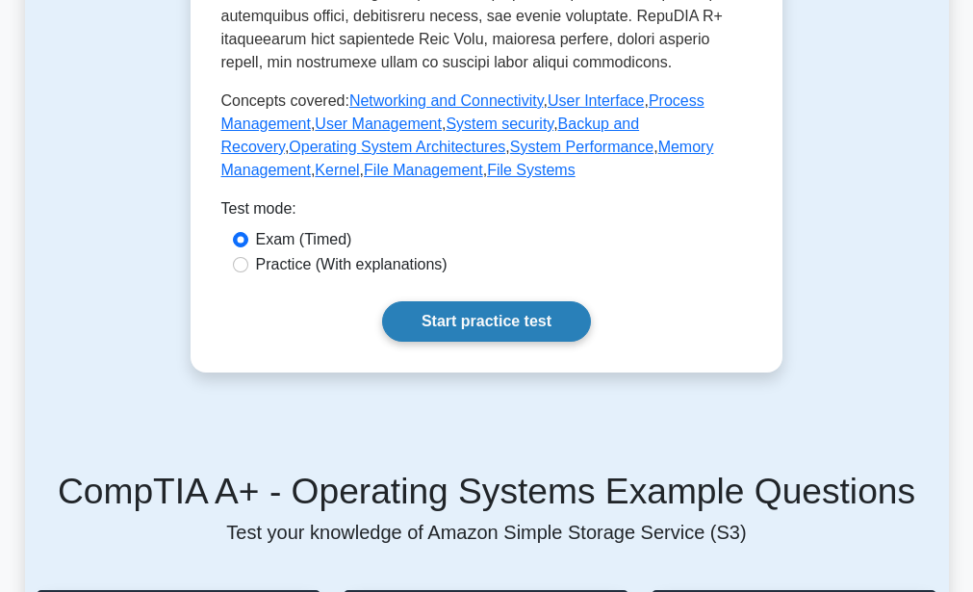
click at [480, 342] on link "Start practice test" at bounding box center [486, 321] width 209 height 40
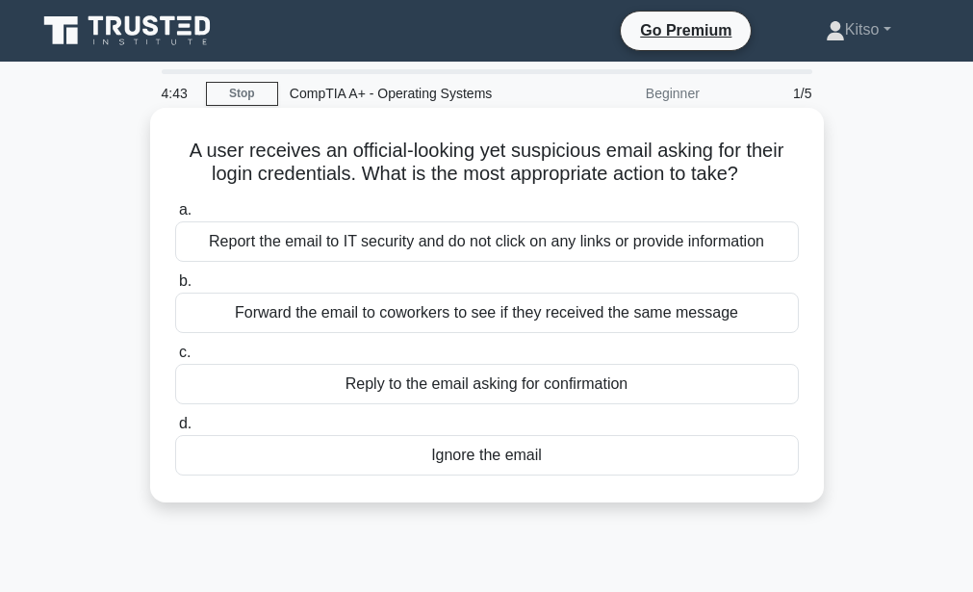
click at [515, 245] on div "Report the email to IT security and do not click on any links or provide inform…" at bounding box center [487, 241] width 624 height 40
click at [175, 217] on input "a. Report the email to IT security and do not click on any links or provide inf…" at bounding box center [175, 210] width 0 height 13
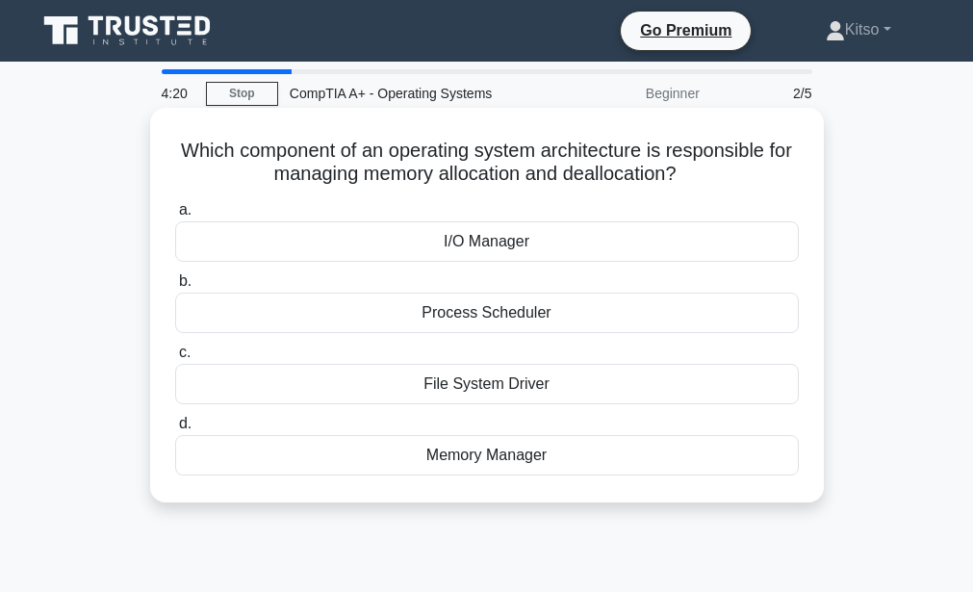
click at [489, 392] on div "File System Driver" at bounding box center [487, 384] width 624 height 40
click at [175, 359] on input "c. File System Driver" at bounding box center [175, 352] width 0 height 13
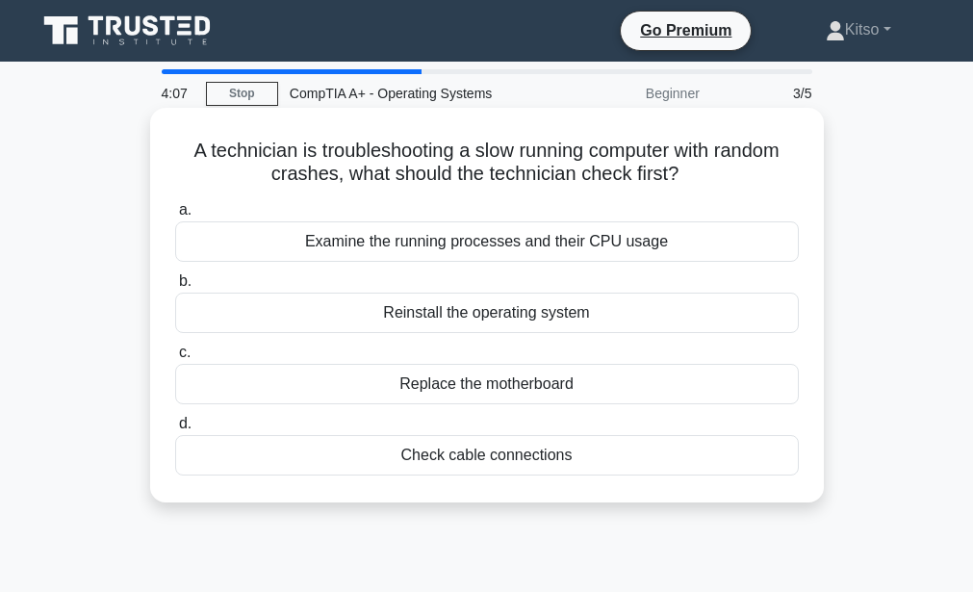
click at [505, 248] on div "Examine the running processes and their CPU usage" at bounding box center [487, 241] width 624 height 40
click at [175, 217] on input "a. Examine the running processes and their CPU usage" at bounding box center [175, 210] width 0 height 13
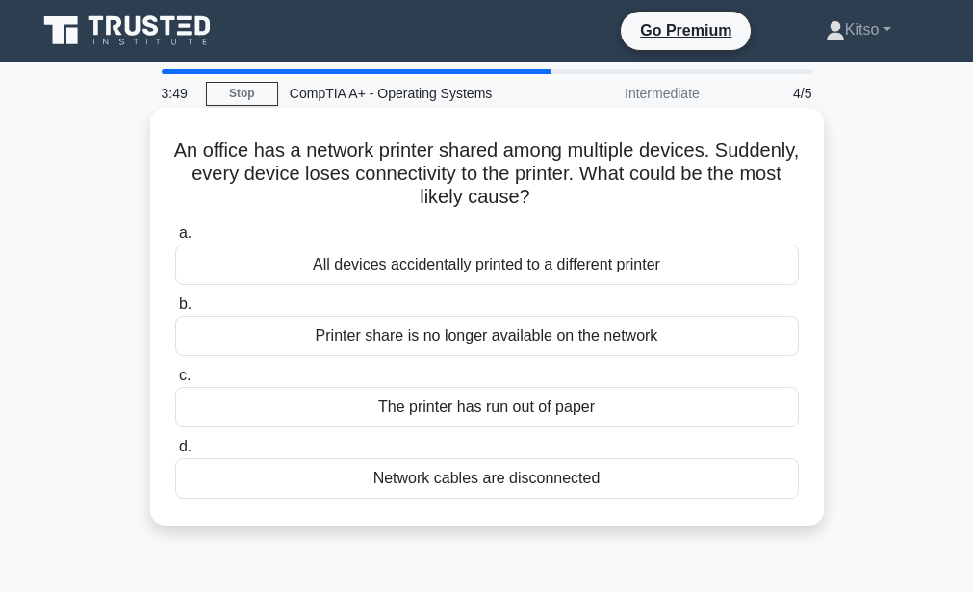
click at [505, 483] on div "Network cables are disconnected" at bounding box center [487, 478] width 624 height 40
click at [175, 453] on input "d. Network cables are disconnected" at bounding box center [175, 447] width 0 height 13
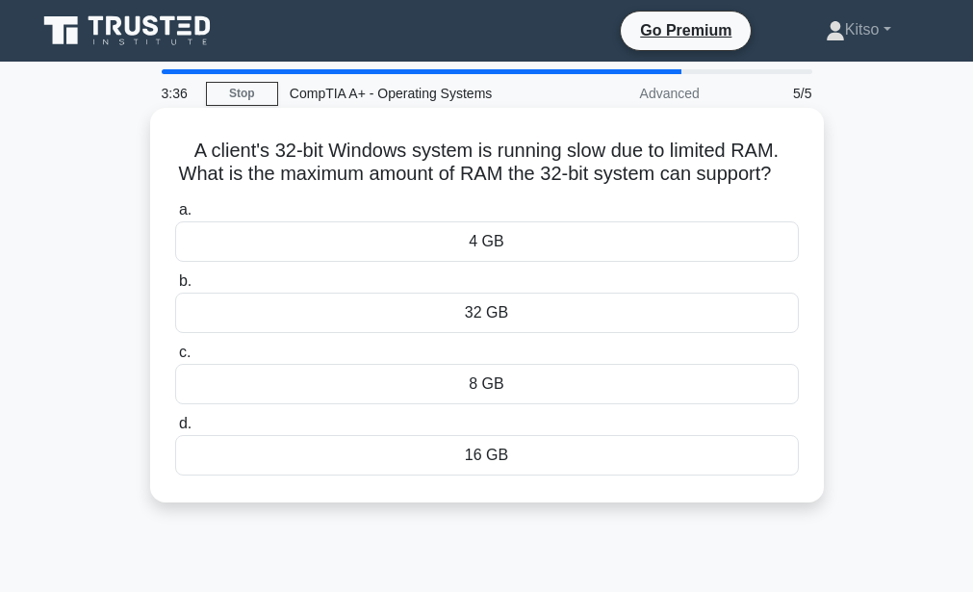
click at [496, 404] on div "8 GB" at bounding box center [487, 384] width 624 height 40
click at [175, 359] on input "c. 8 GB" at bounding box center [175, 352] width 0 height 13
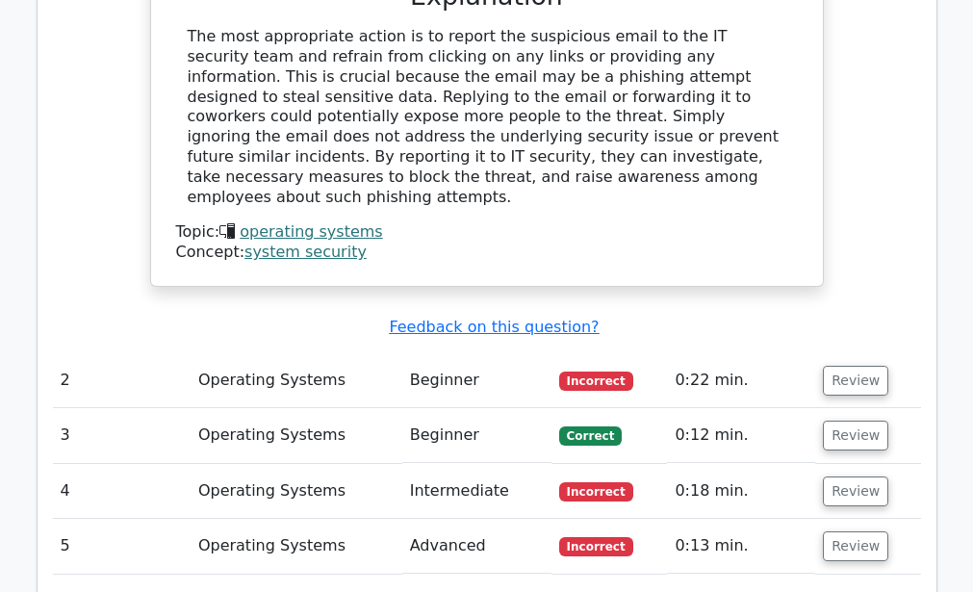
scroll to position [2050, 0]
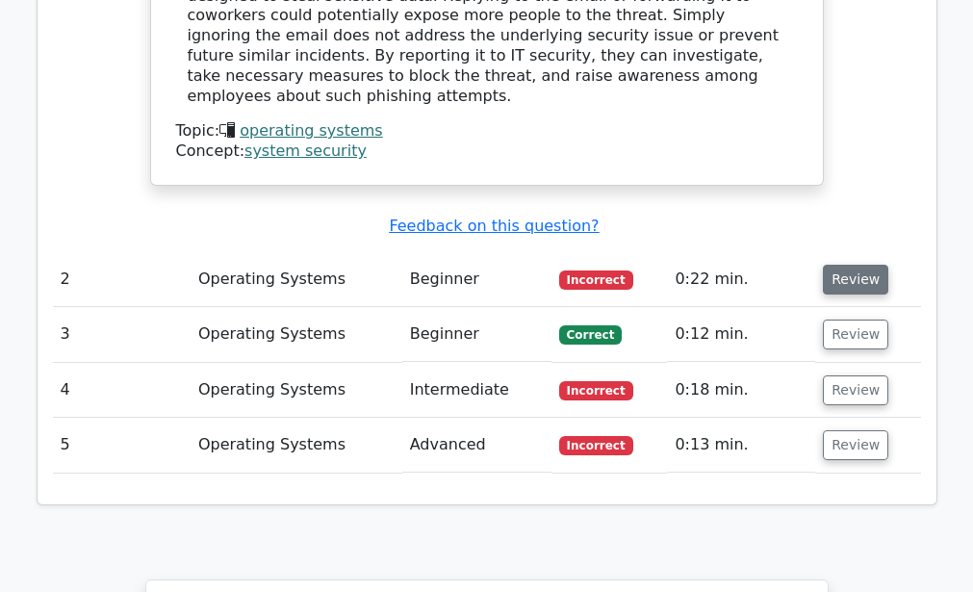
click at [833, 265] on button "Review" at bounding box center [855, 280] width 65 height 30
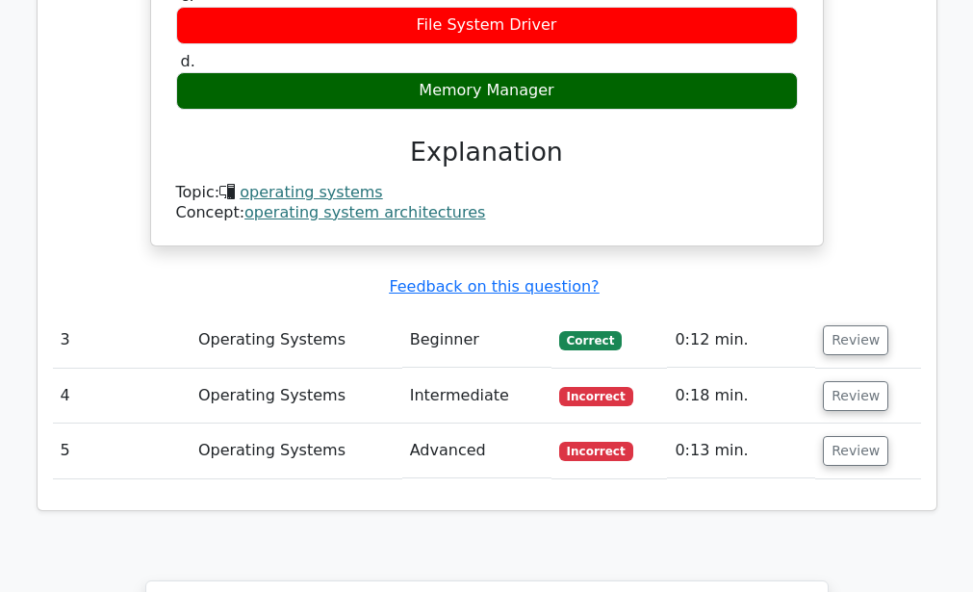
scroll to position [2626, 0]
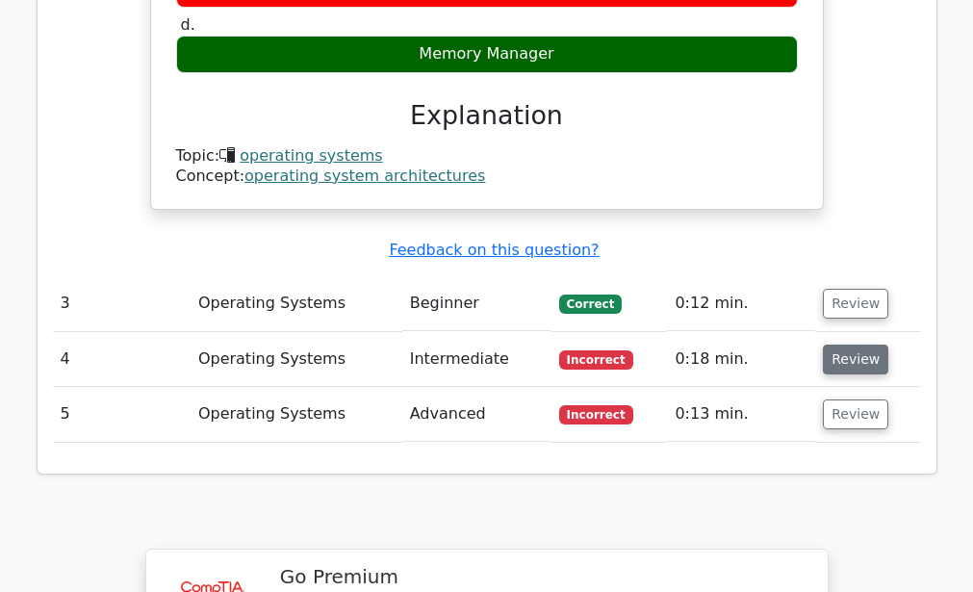
click at [846, 344] on button "Review" at bounding box center [855, 359] width 65 height 30
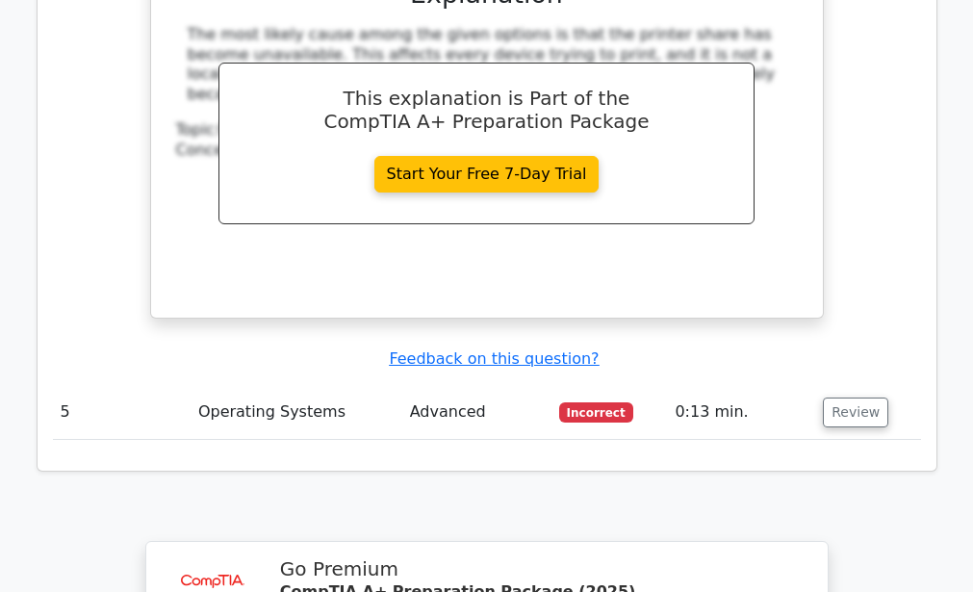
scroll to position [3511, 0]
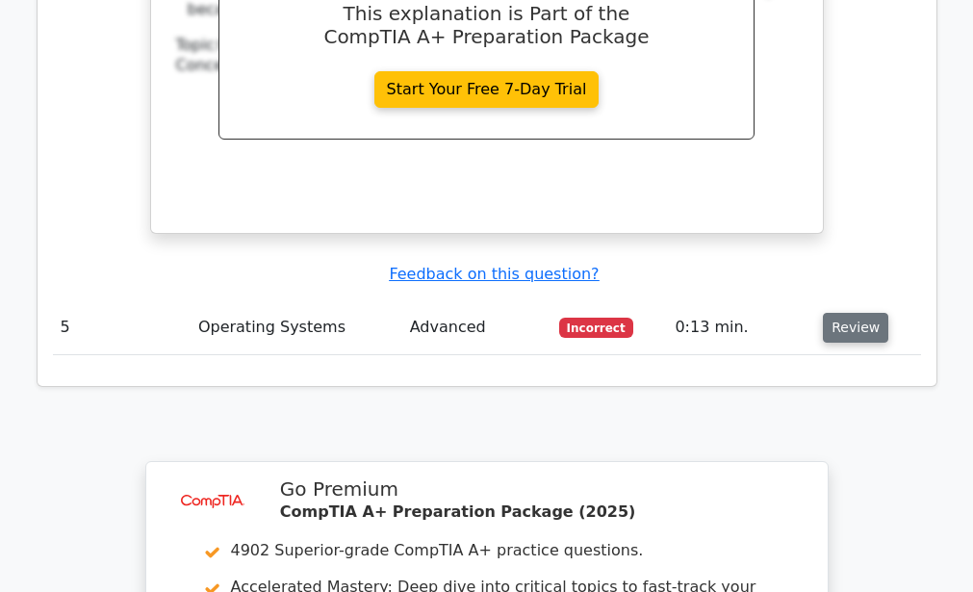
click at [849, 313] on button "Review" at bounding box center [855, 328] width 65 height 30
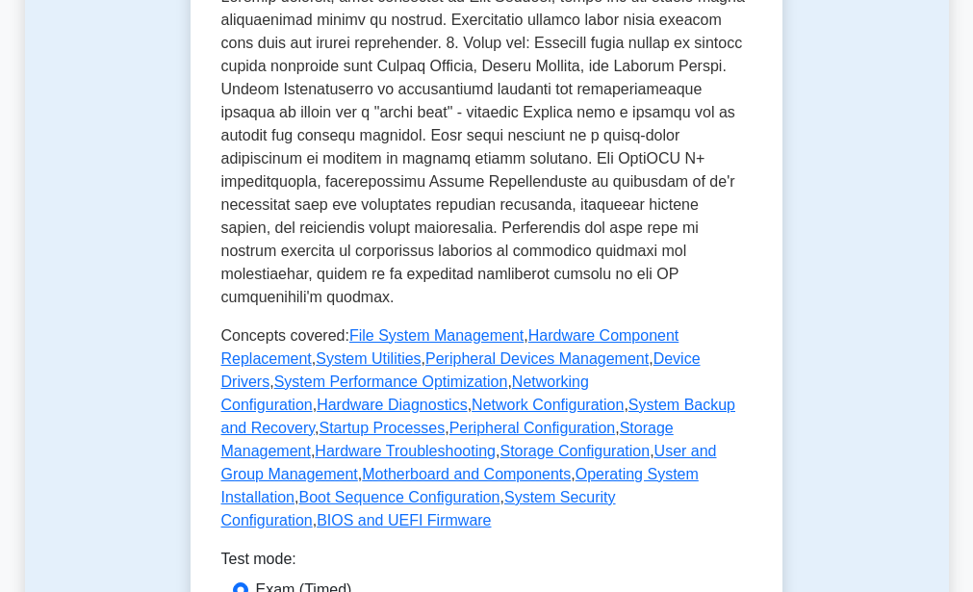
scroll to position [1056, 0]
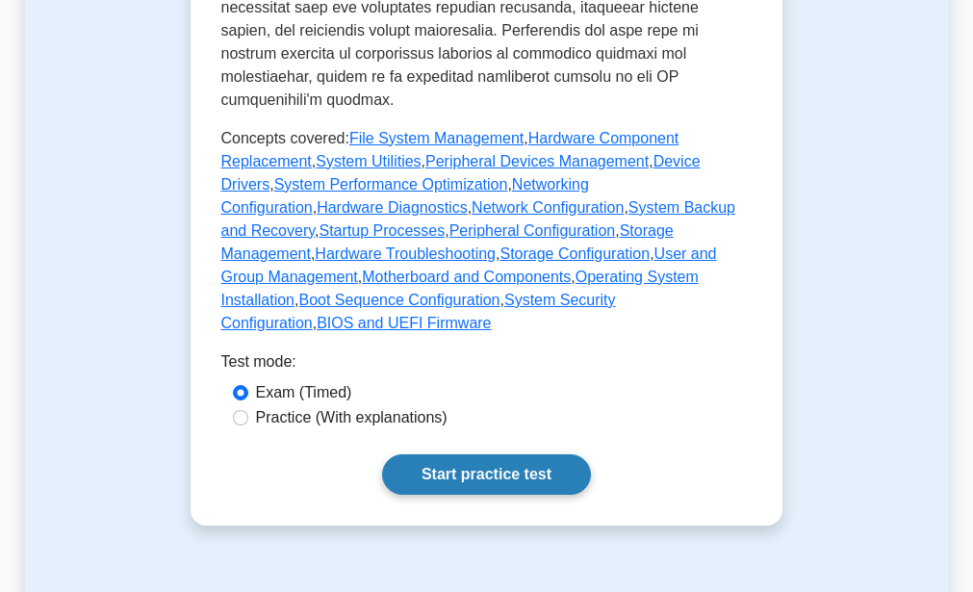
click at [496, 454] on link "Start practice test" at bounding box center [486, 474] width 209 height 40
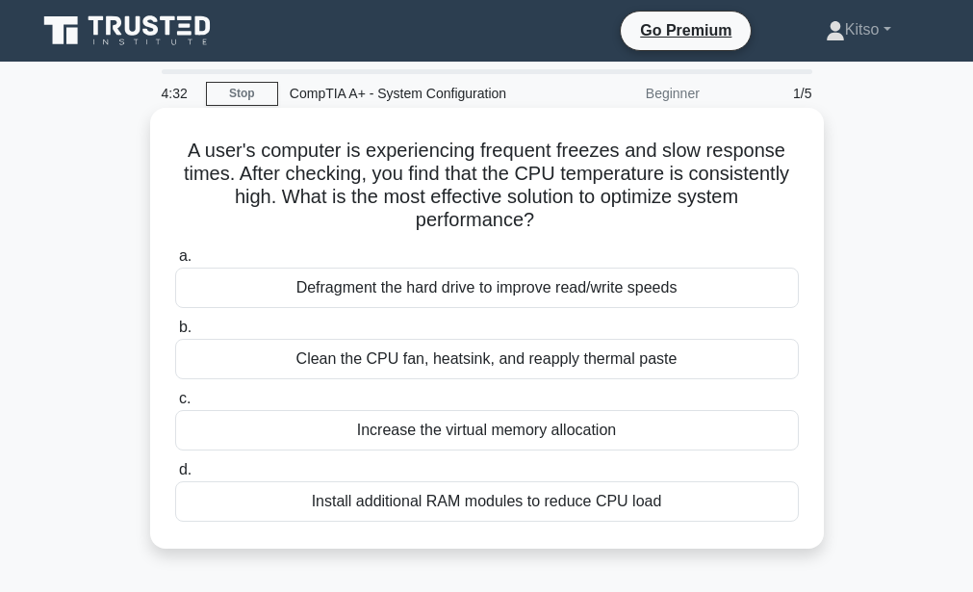
click at [524, 360] on div "Clean the CPU fan, heatsink, and reapply thermal paste" at bounding box center [487, 359] width 624 height 40
click at [175, 334] on input "b. Clean the CPU fan, heatsink, and reapply thermal paste" at bounding box center [175, 327] width 0 height 13
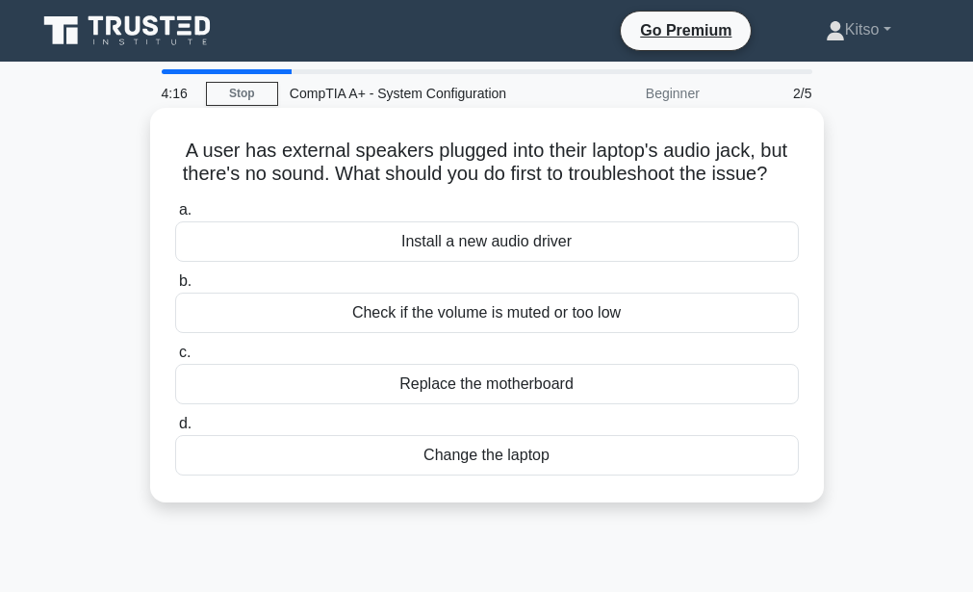
click at [544, 333] on div "Check if the volume is muted or too low" at bounding box center [487, 313] width 624 height 40
click at [175, 288] on input "b. Check if the volume is muted or too low" at bounding box center [175, 281] width 0 height 13
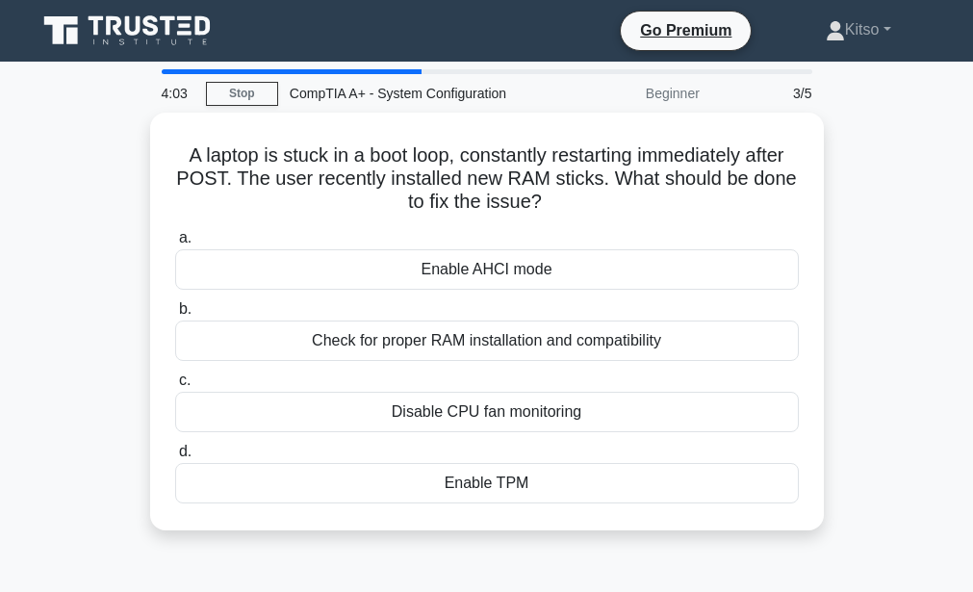
click at [544, 343] on div "Check for proper RAM installation and compatibility" at bounding box center [487, 340] width 624 height 40
click at [175, 316] on input "b. Check for proper RAM installation and compatibility" at bounding box center [175, 309] width 0 height 13
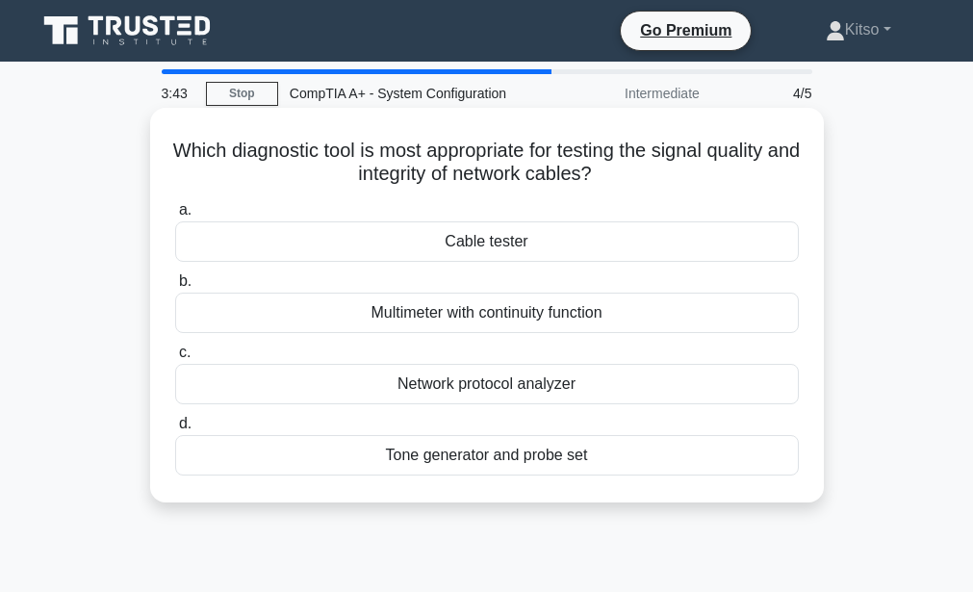
click at [509, 241] on div "Cable tester" at bounding box center [487, 241] width 624 height 40
click at [175, 217] on input "a. Cable tester" at bounding box center [175, 210] width 0 height 13
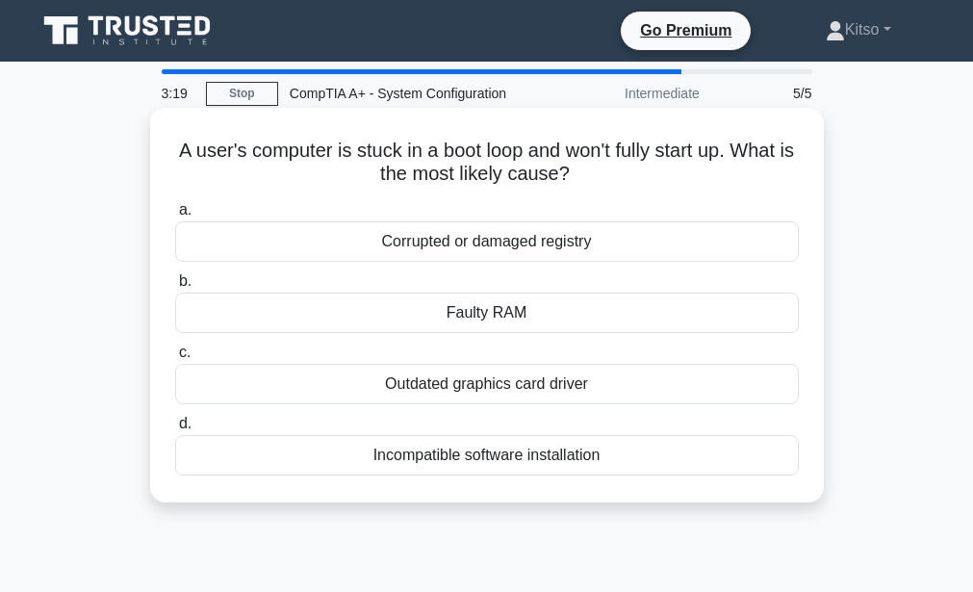
click at [520, 460] on div "Incompatible software installation" at bounding box center [487, 455] width 624 height 40
click at [175, 430] on input "d. Incompatible software installation" at bounding box center [175, 424] width 0 height 13
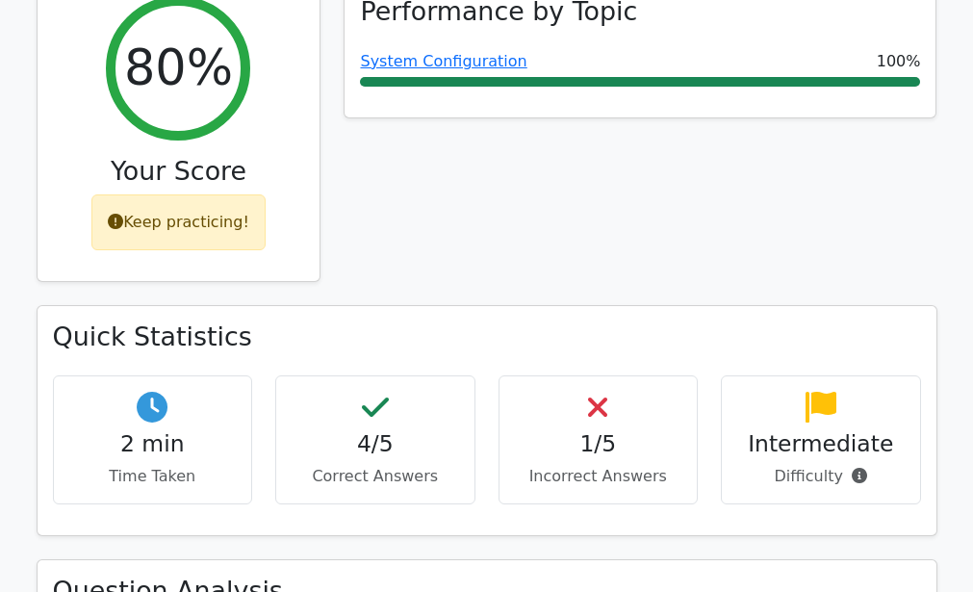
scroll to position [702, 0]
